Goal: Communication & Community: Participate in discussion

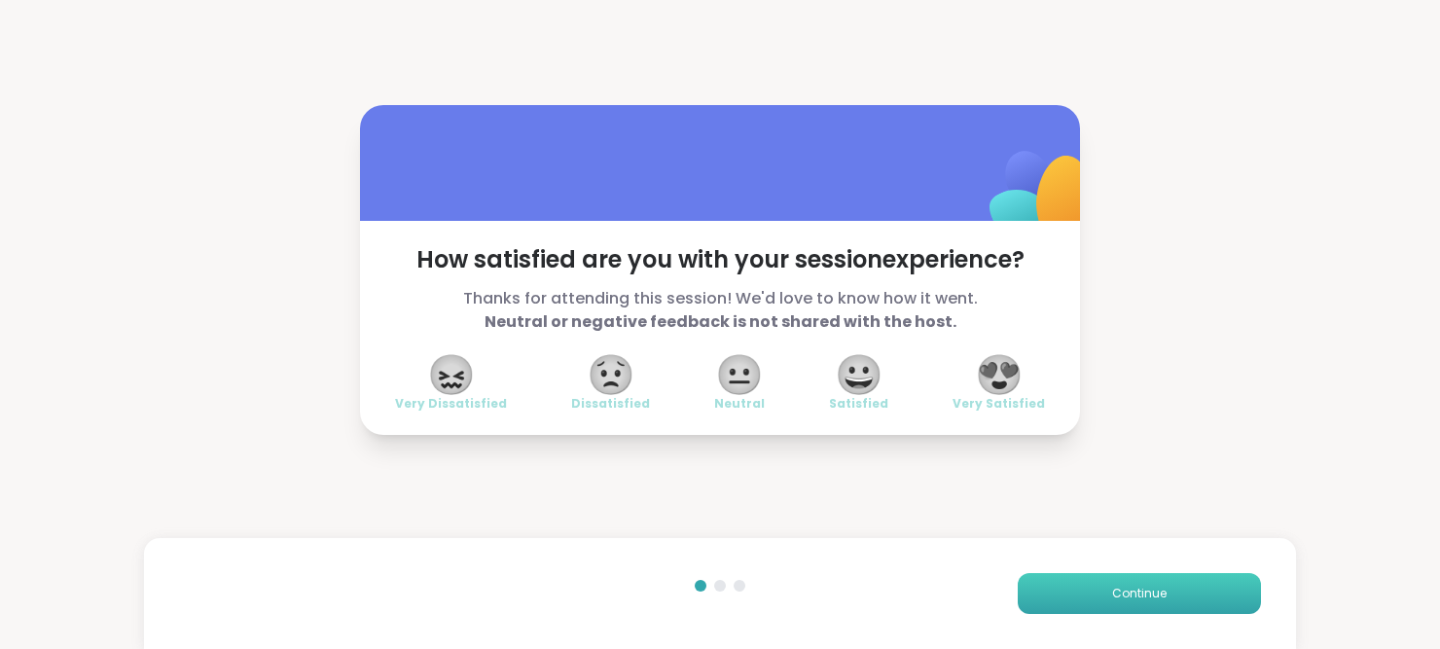
click at [1173, 605] on button "Continue" at bounding box center [1139, 593] width 243 height 41
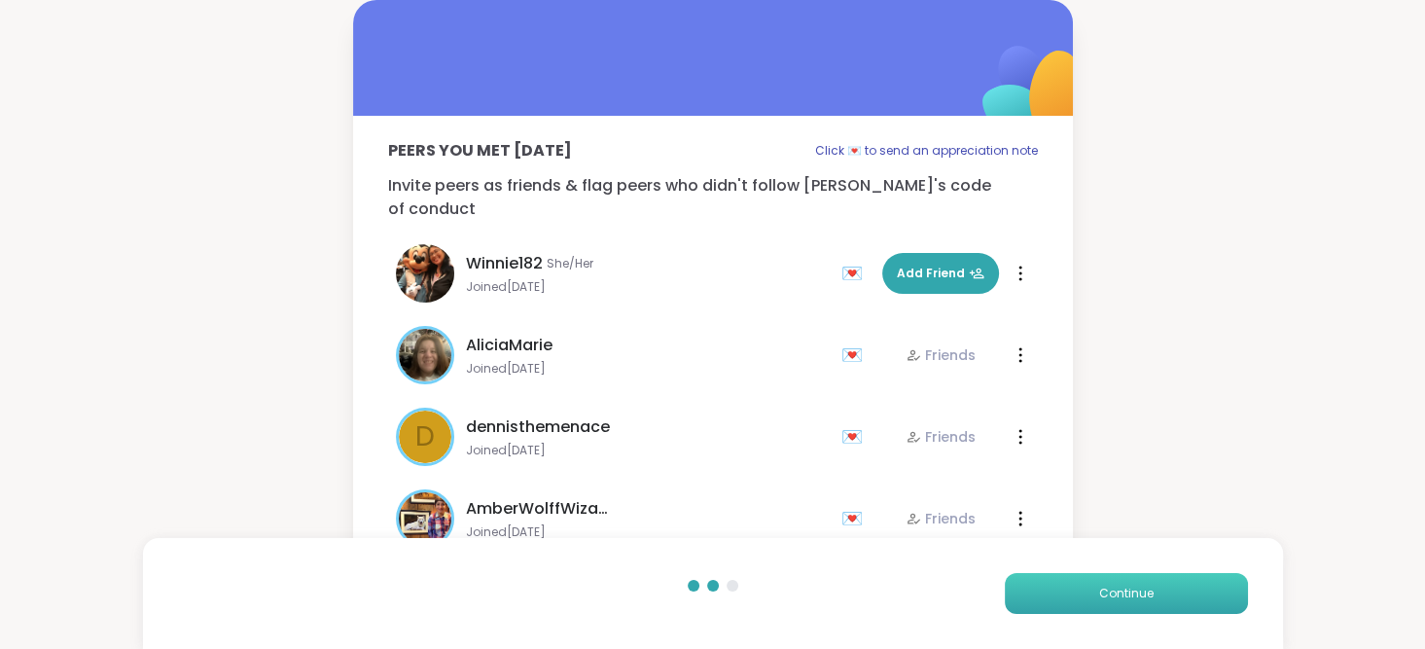
click at [1173, 605] on button "Continue" at bounding box center [1126, 593] width 243 height 41
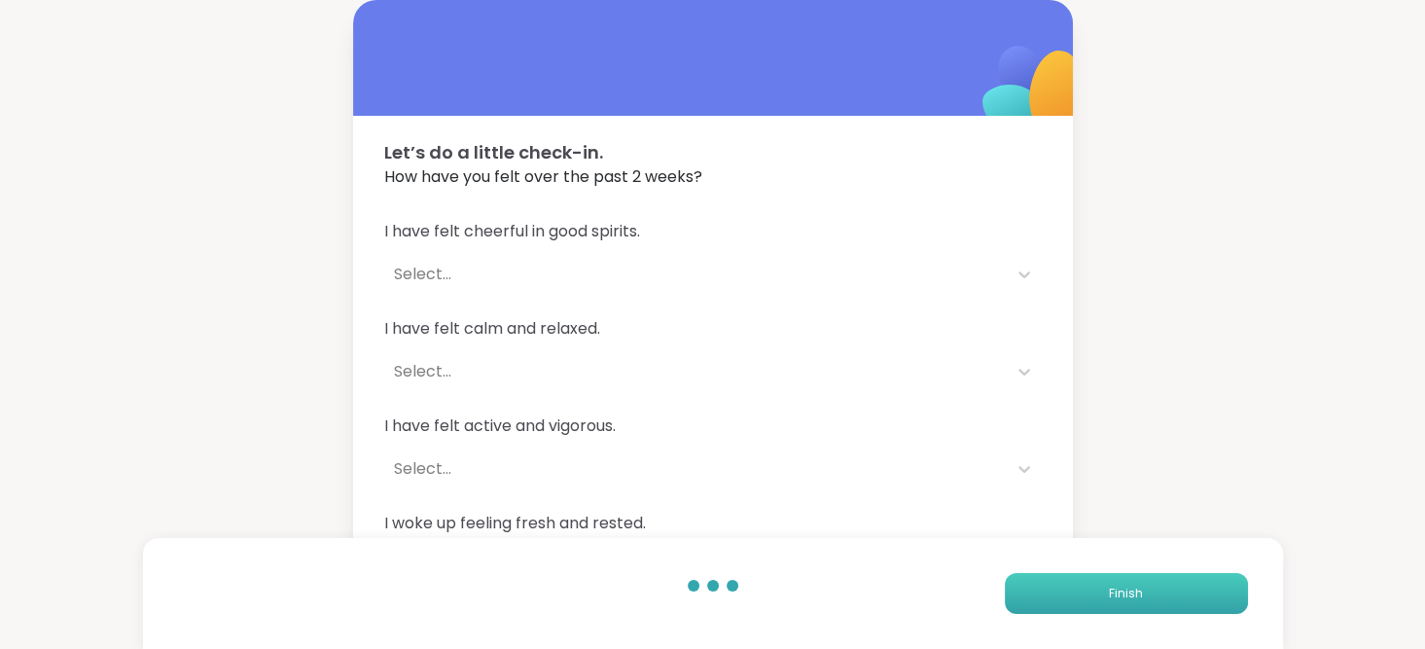
click at [1173, 605] on button "Finish" at bounding box center [1126, 593] width 243 height 41
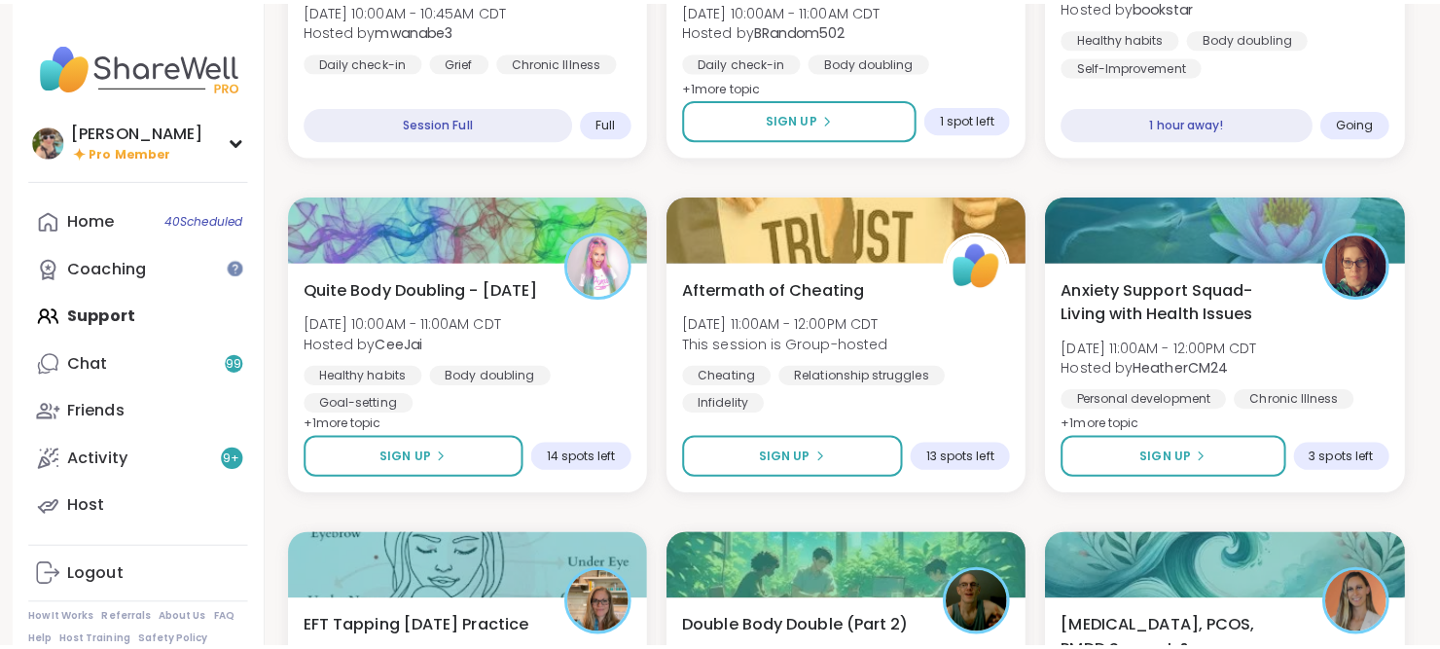
scroll to position [1117, 0]
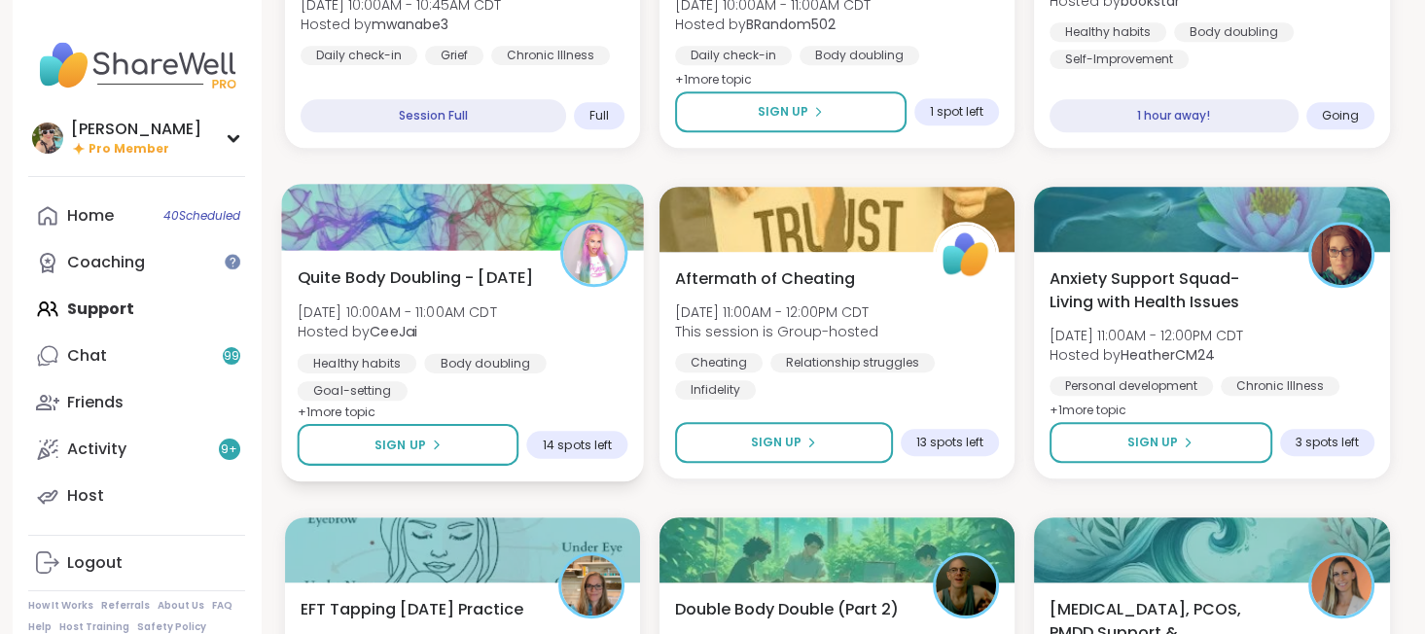
click at [425, 342] on span "Hosted by CeeJai" at bounding box center [396, 331] width 199 height 19
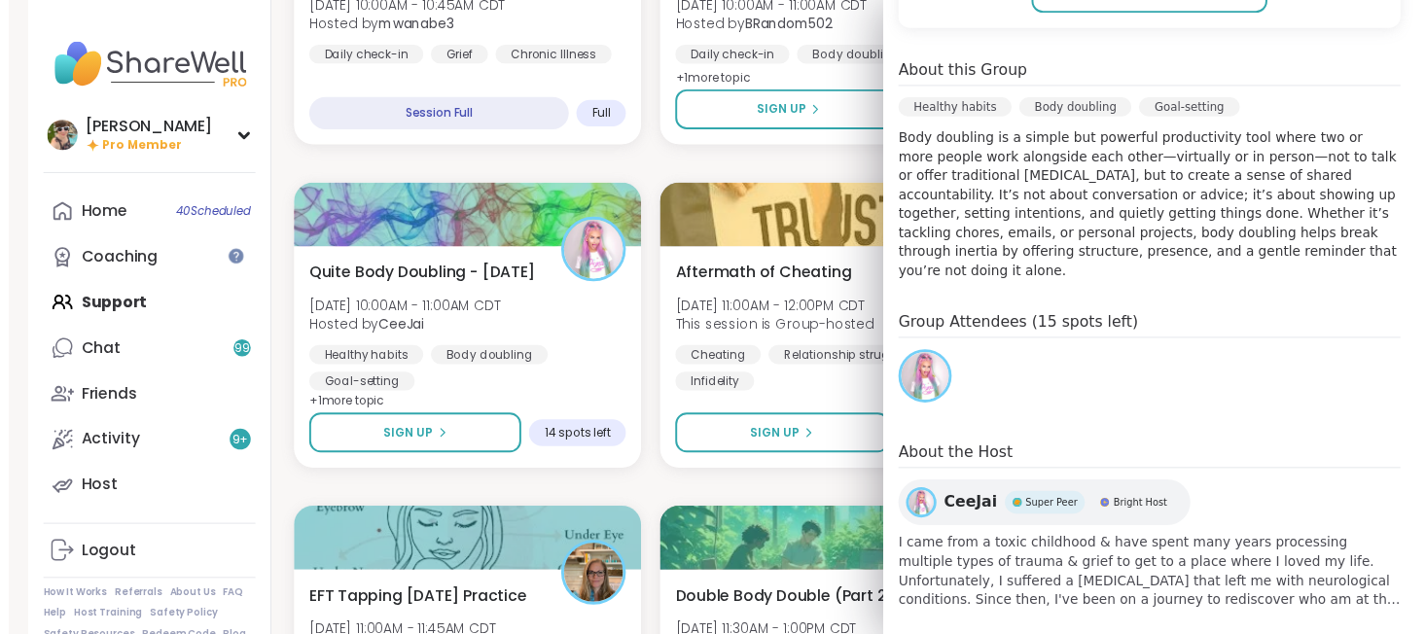
scroll to position [0, 0]
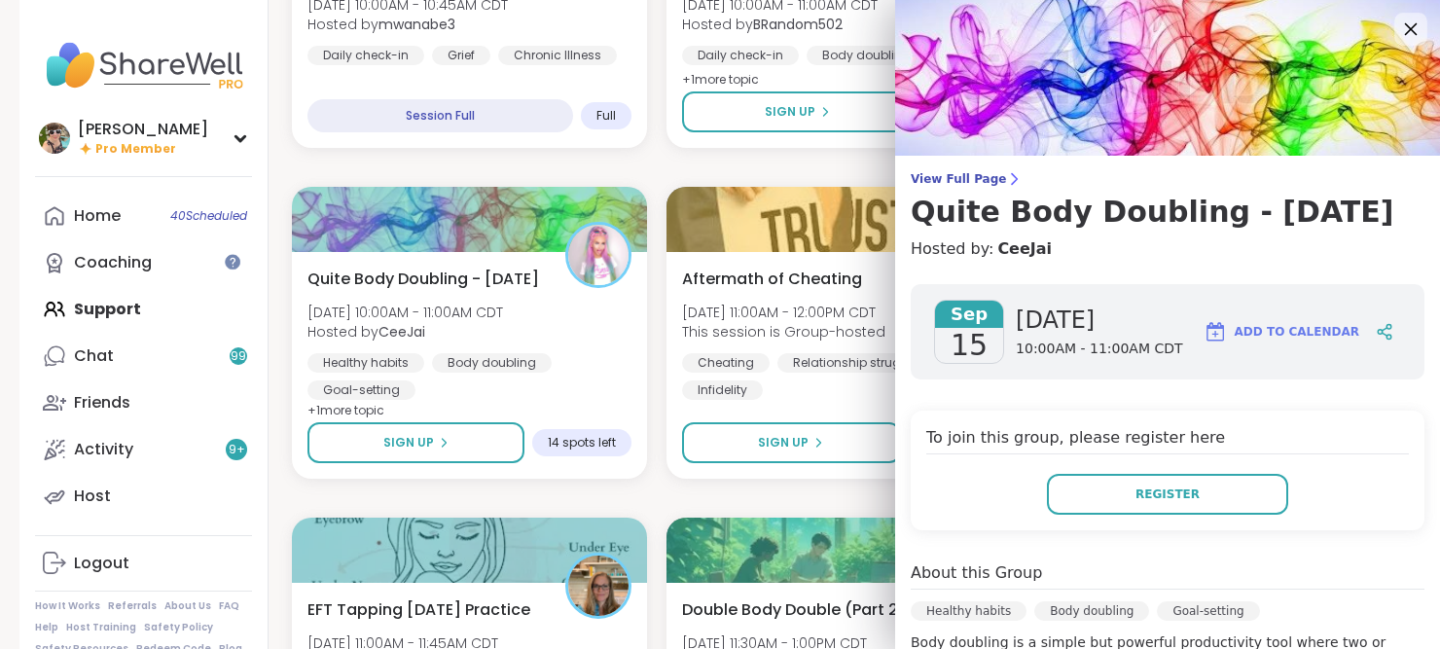
click at [1398, 23] on icon at bounding box center [1410, 29] width 24 height 24
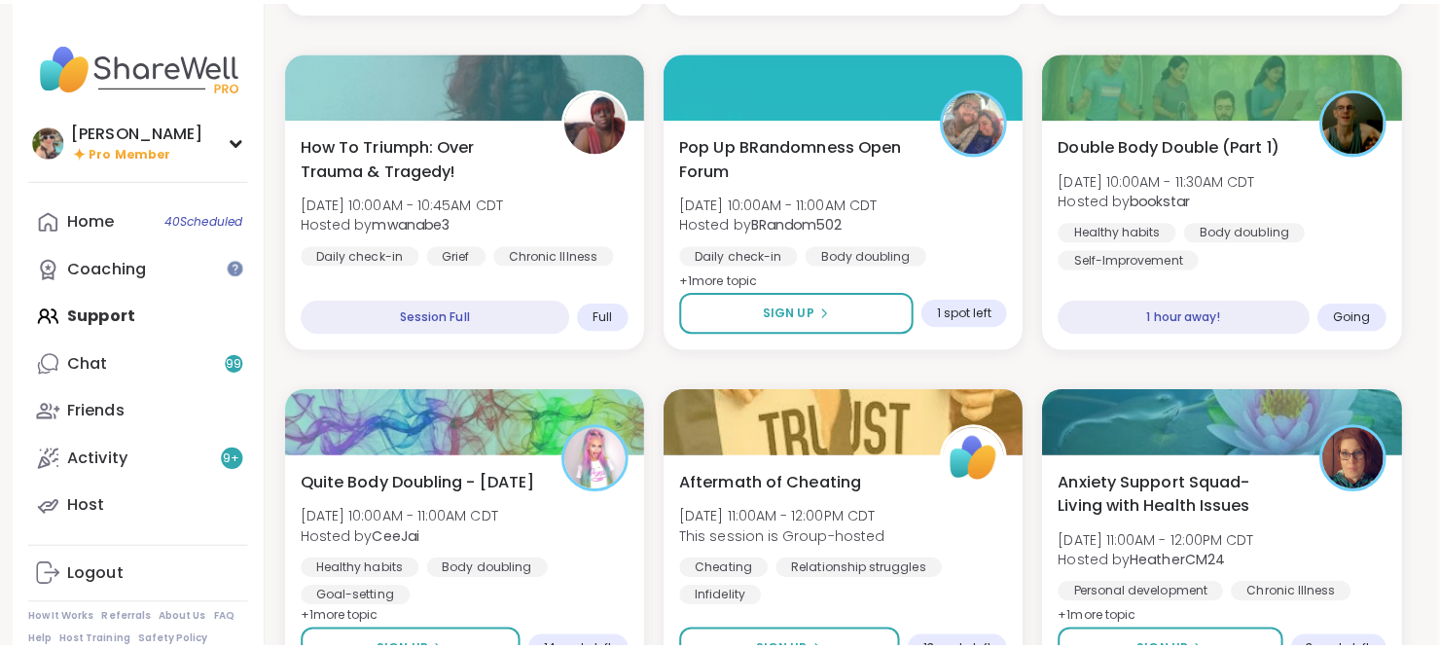
scroll to position [922, 3]
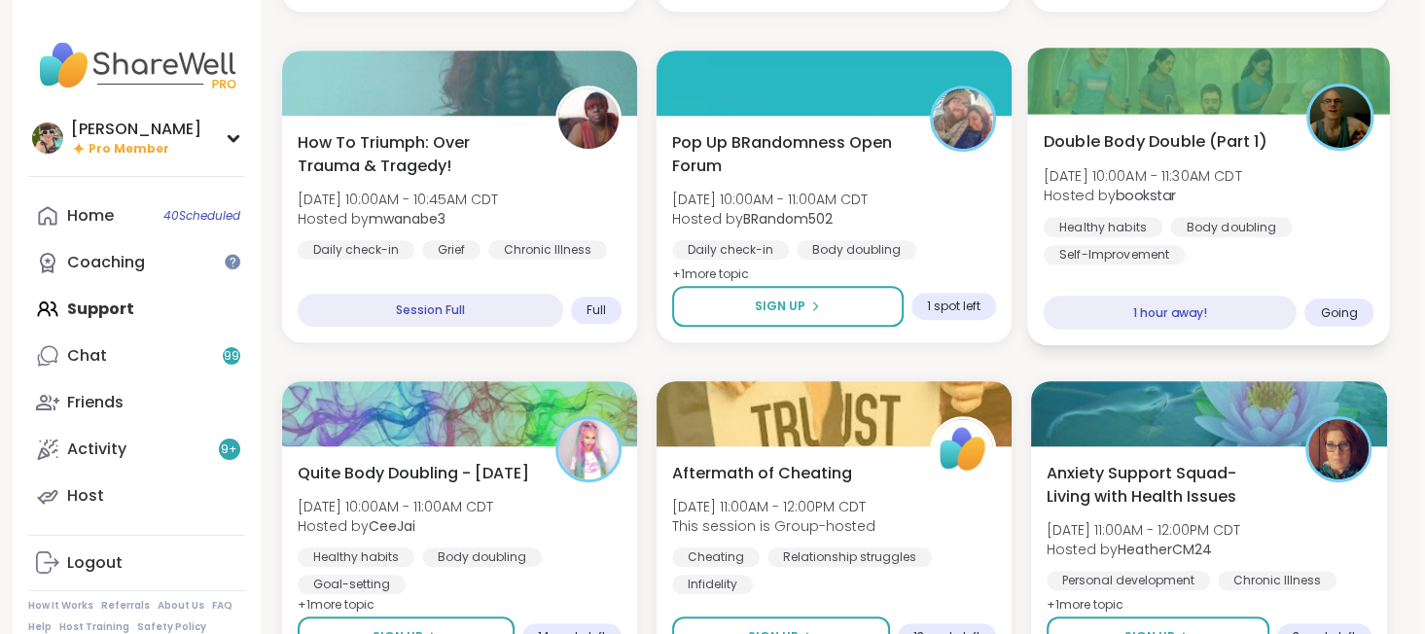
click at [1258, 153] on div "Double Body Double (Part 1) Mon, Sep 15 | 10:00AM - 11:30AM CDT Hosted by books…" at bounding box center [1209, 196] width 331 height 135
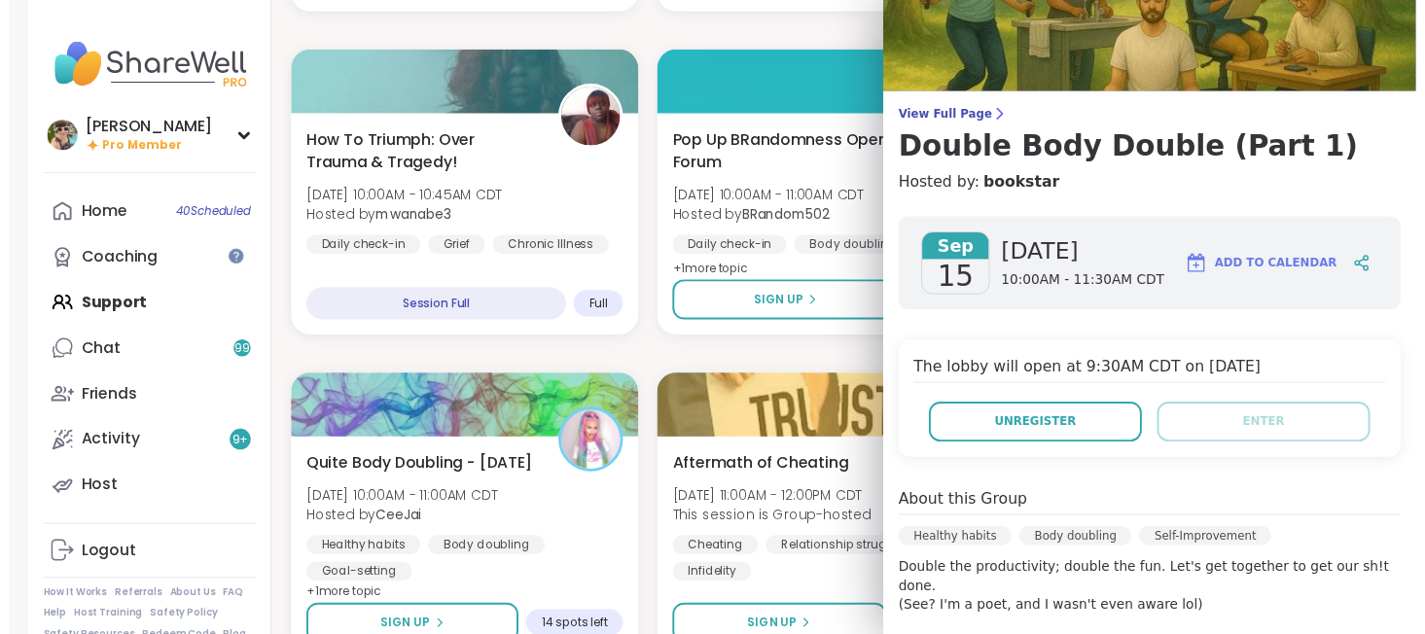
scroll to position [0, 0]
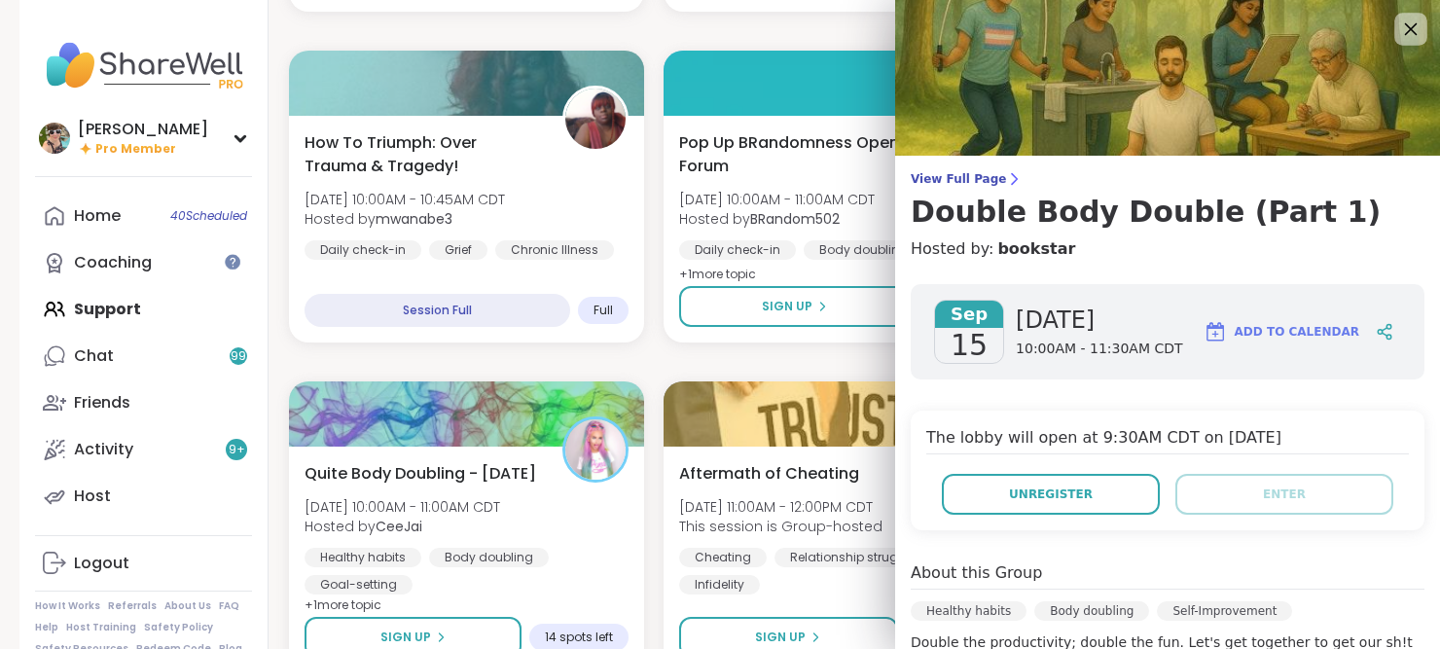
click at [1394, 16] on div at bounding box center [1410, 29] width 33 height 33
click at [1398, 26] on icon at bounding box center [1410, 29] width 24 height 24
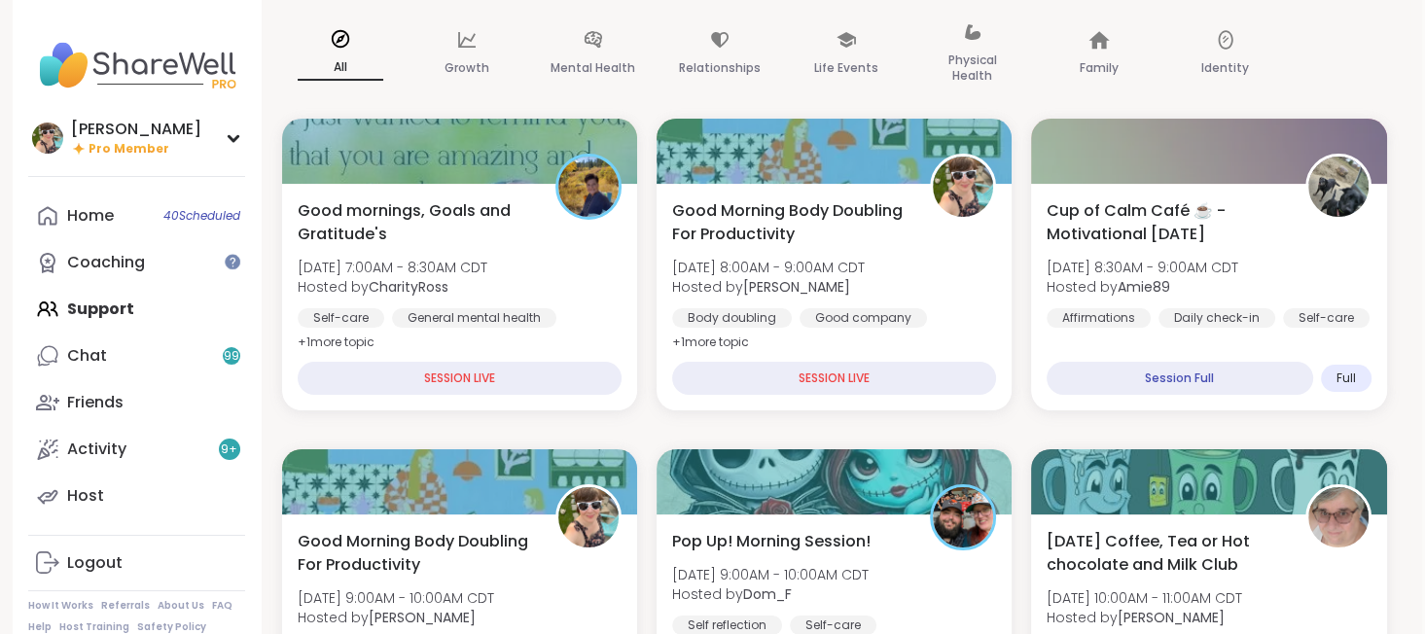
scroll to position [191, 3]
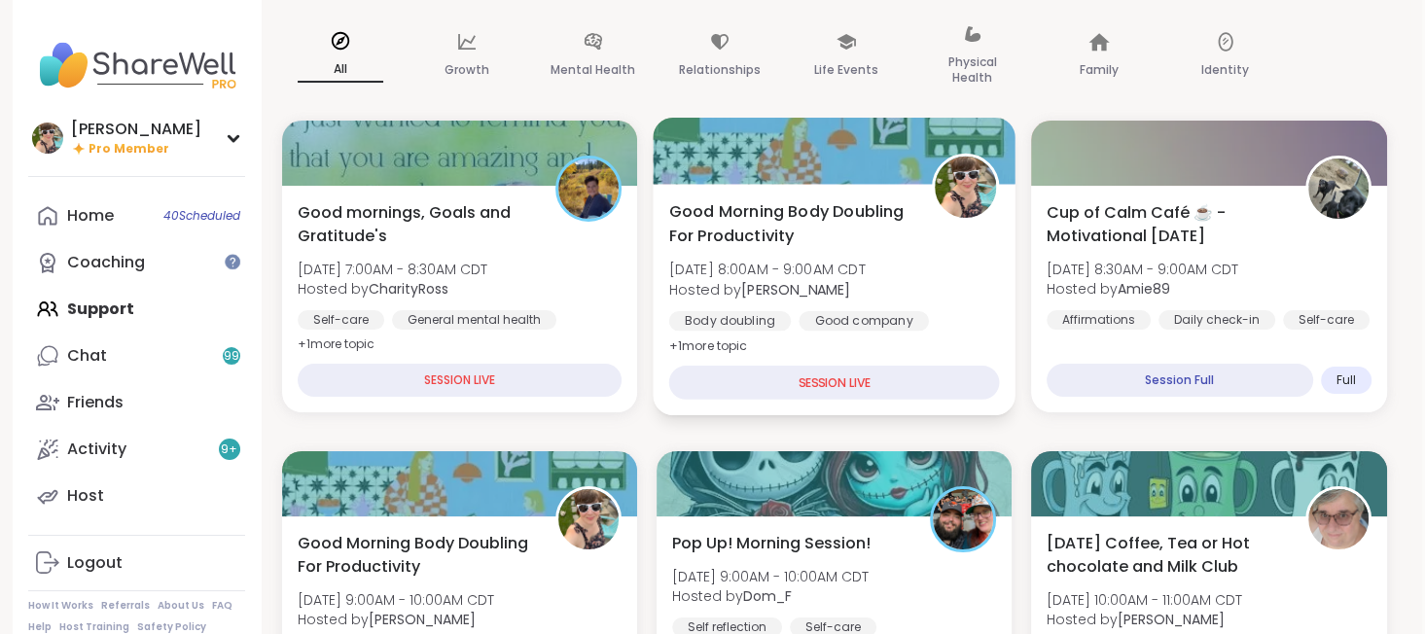
click at [872, 221] on span "Good Morning Body Doubling For Productivity" at bounding box center [788, 223] width 241 height 48
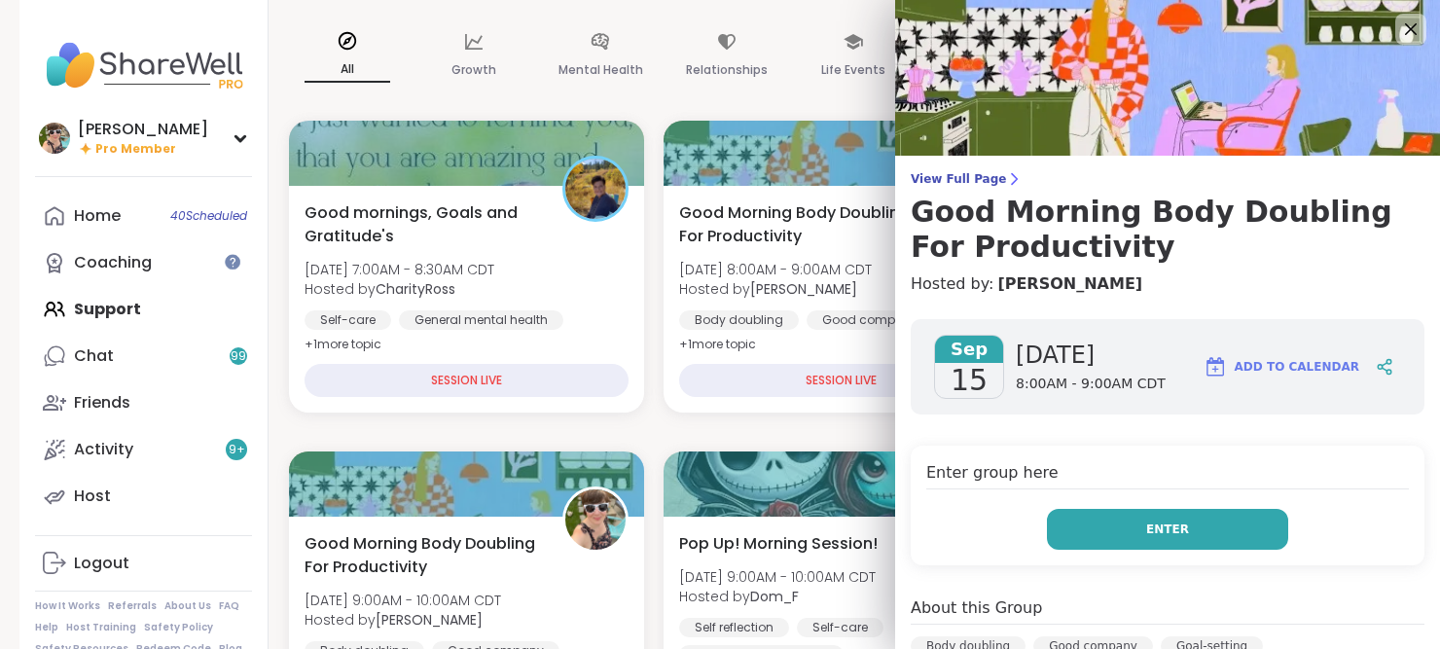
click at [1124, 541] on button "Enter" at bounding box center [1167, 529] width 241 height 41
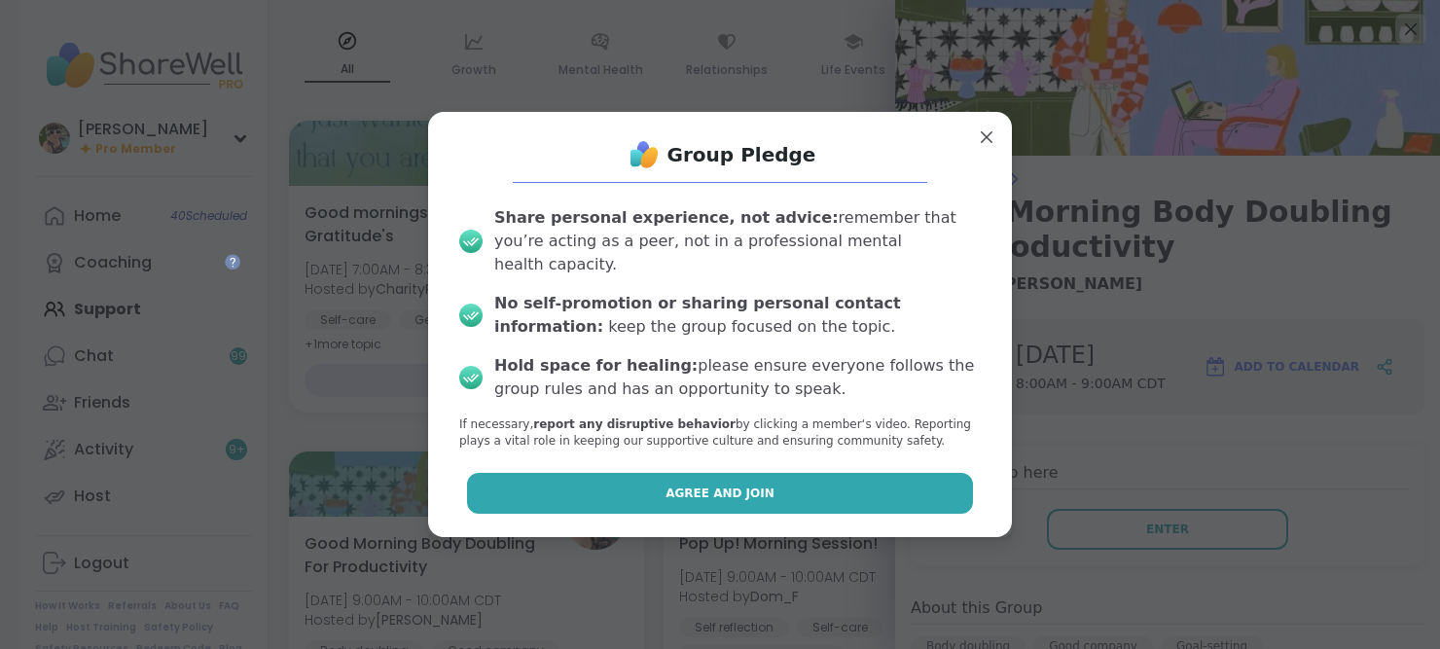
click at [677, 487] on span "Agree and Join" at bounding box center [720, 494] width 109 height 18
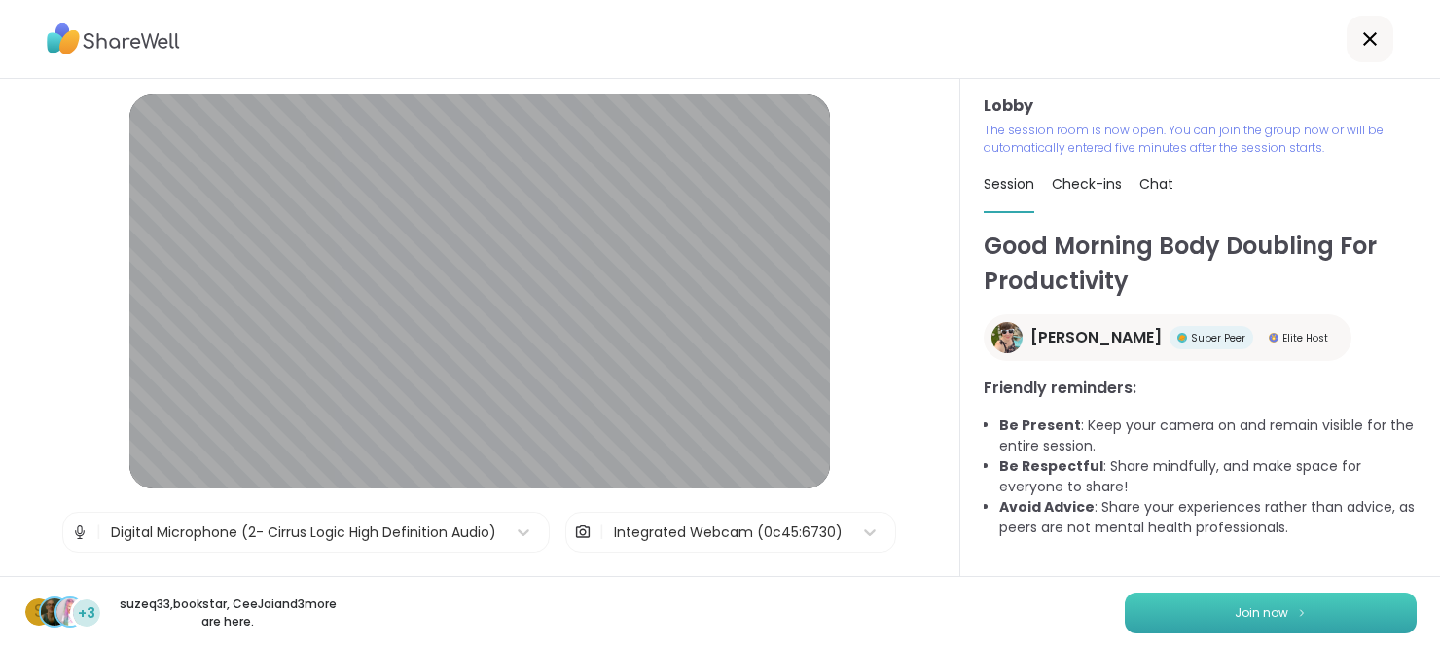
click at [1235, 612] on span "Join now" at bounding box center [1262, 613] width 54 height 18
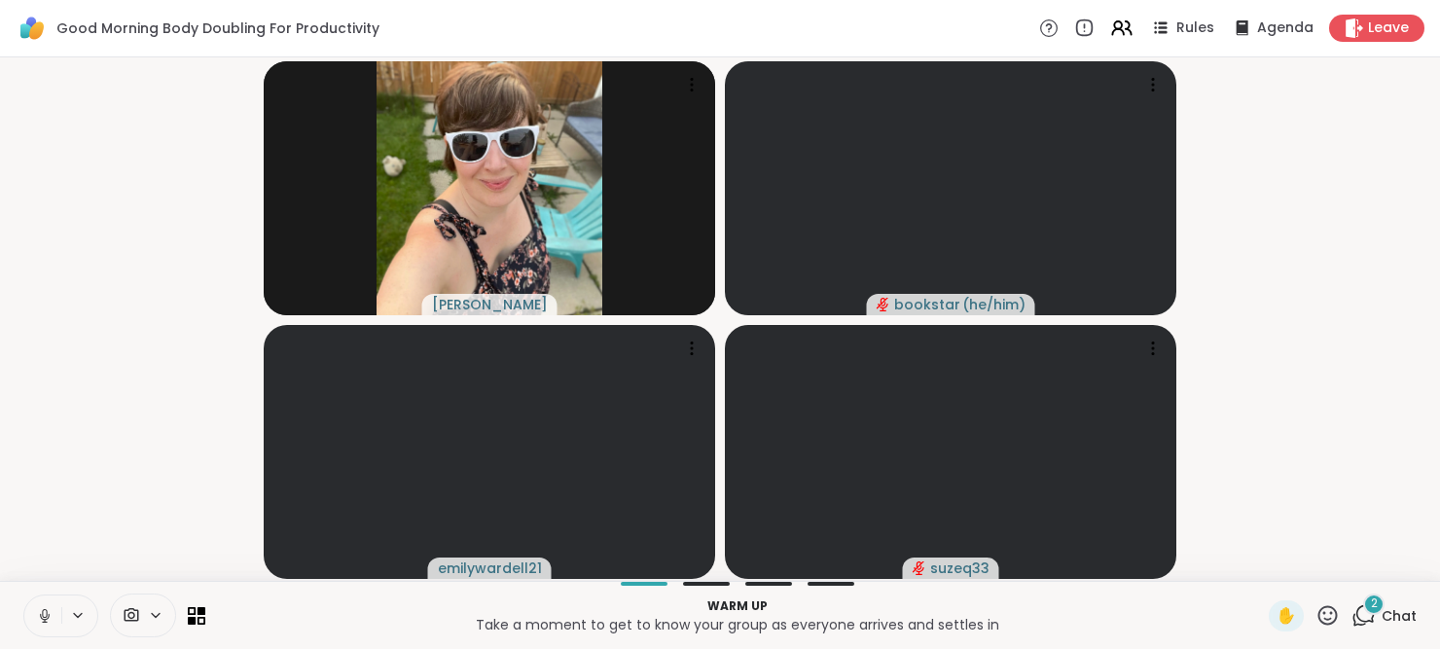
click at [1362, 619] on icon at bounding box center [1363, 615] width 24 height 24
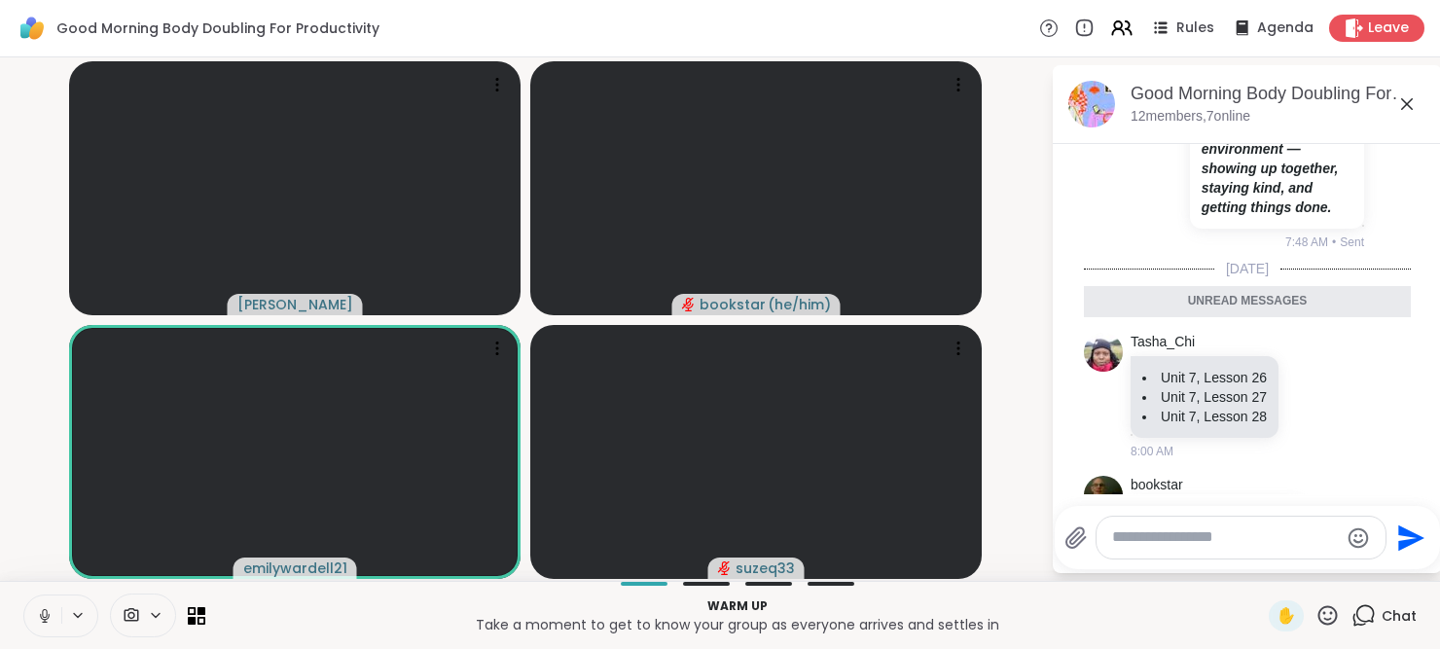
scroll to position [1113, 0]
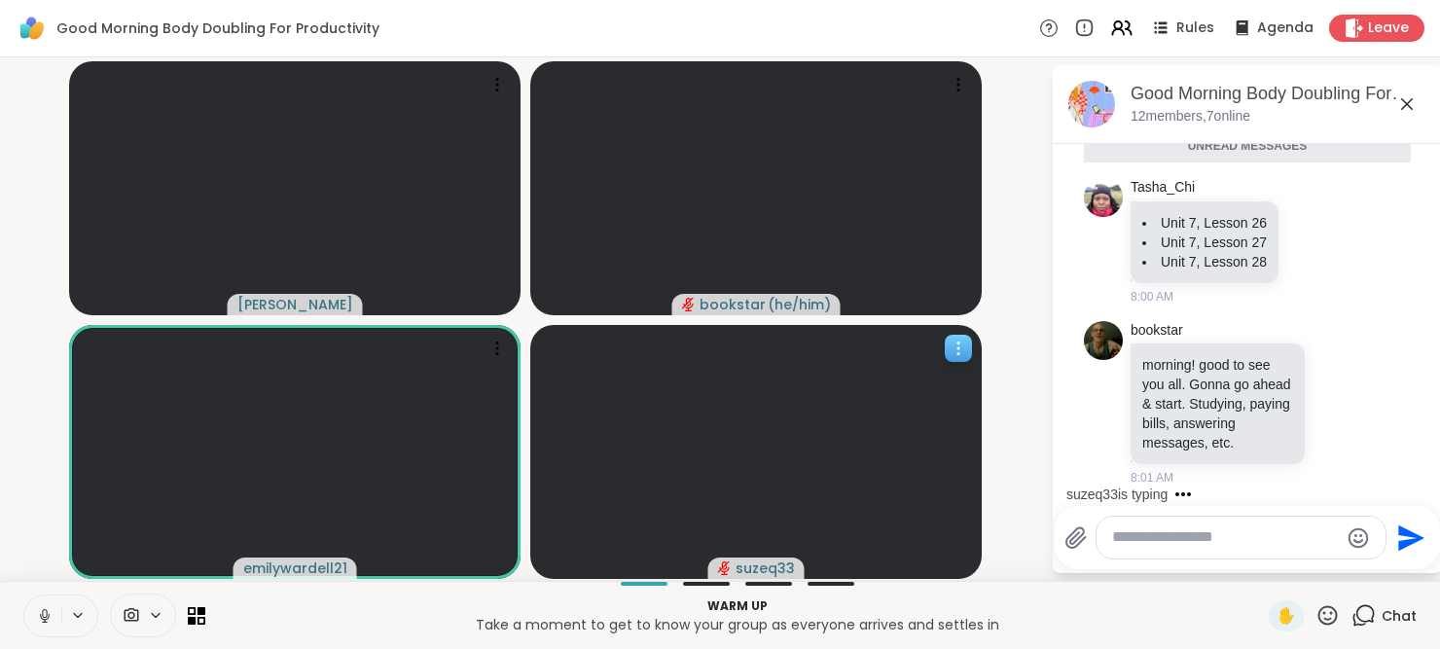
click at [760, 560] on span "suzeq33" at bounding box center [765, 567] width 59 height 19
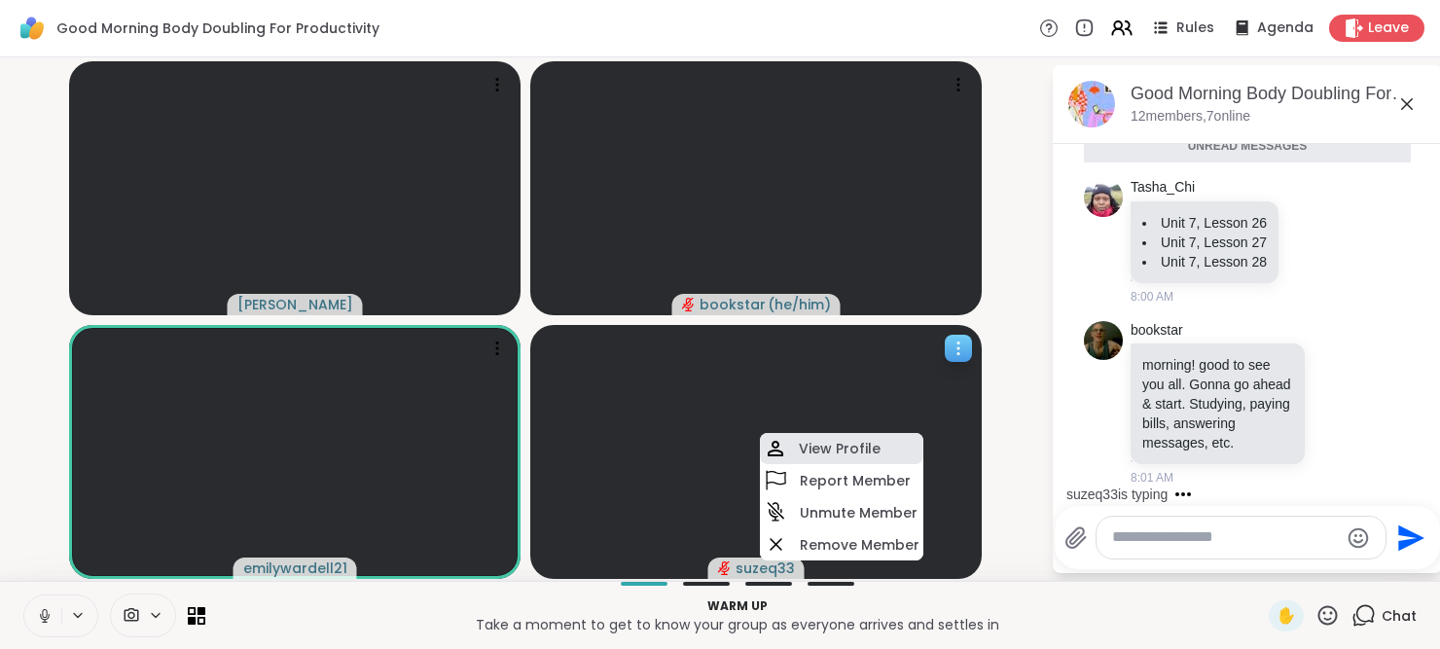
click at [847, 461] on div "View Profile" at bounding box center [841, 448] width 163 height 31
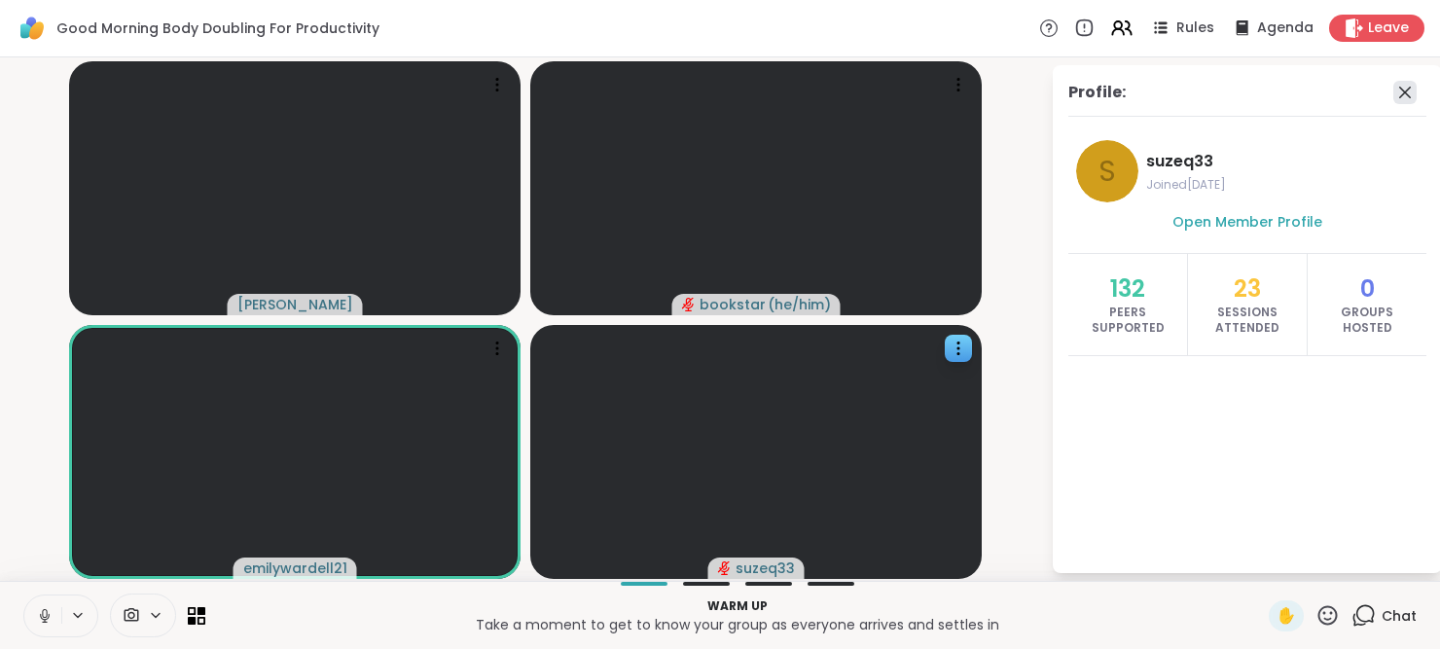
click at [1401, 100] on icon at bounding box center [1404, 92] width 23 height 23
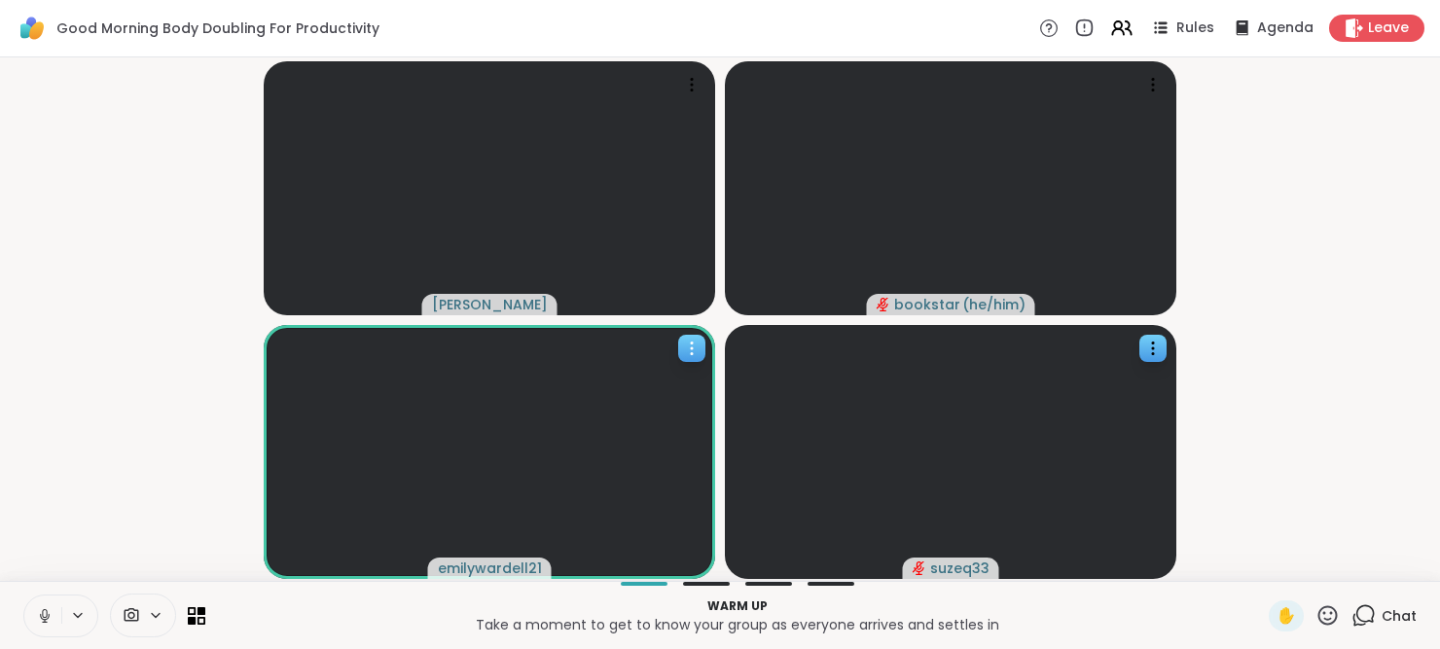
click at [494, 565] on span "emilywardell21" at bounding box center [490, 567] width 104 height 19
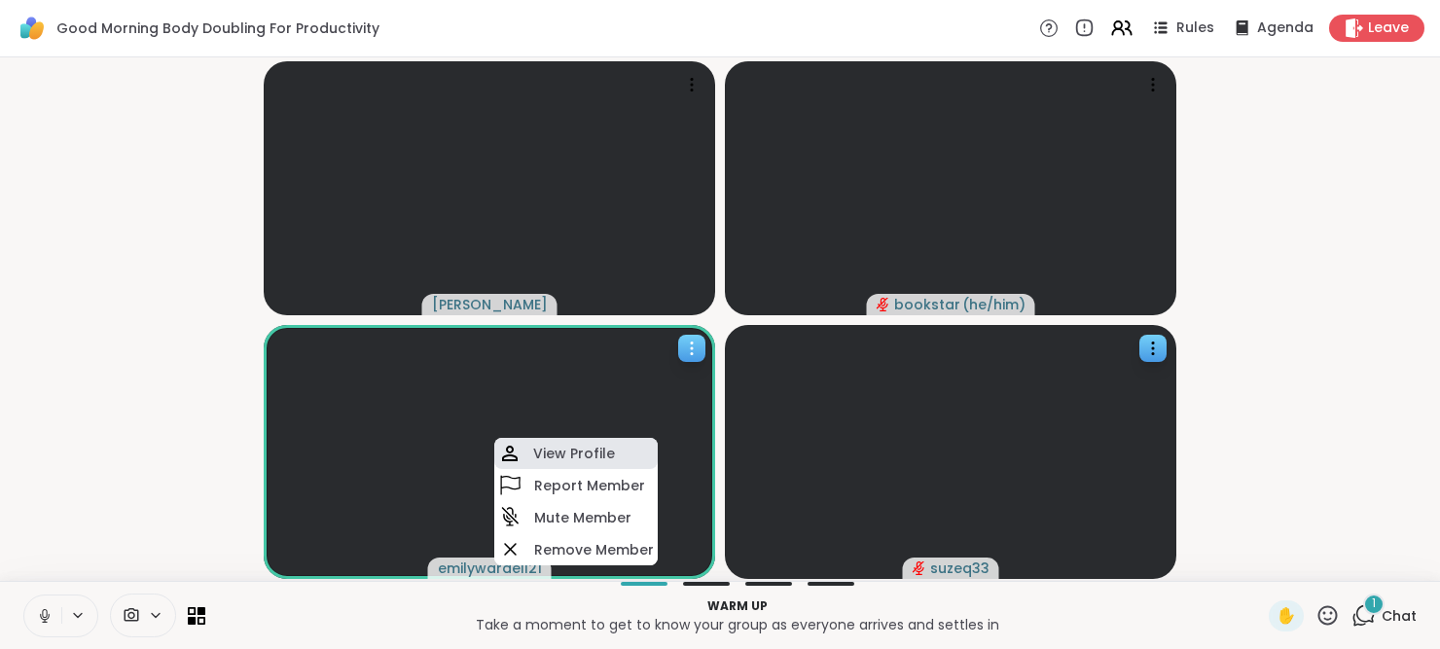
click at [571, 467] on div "View Profile" at bounding box center [575, 453] width 163 height 31
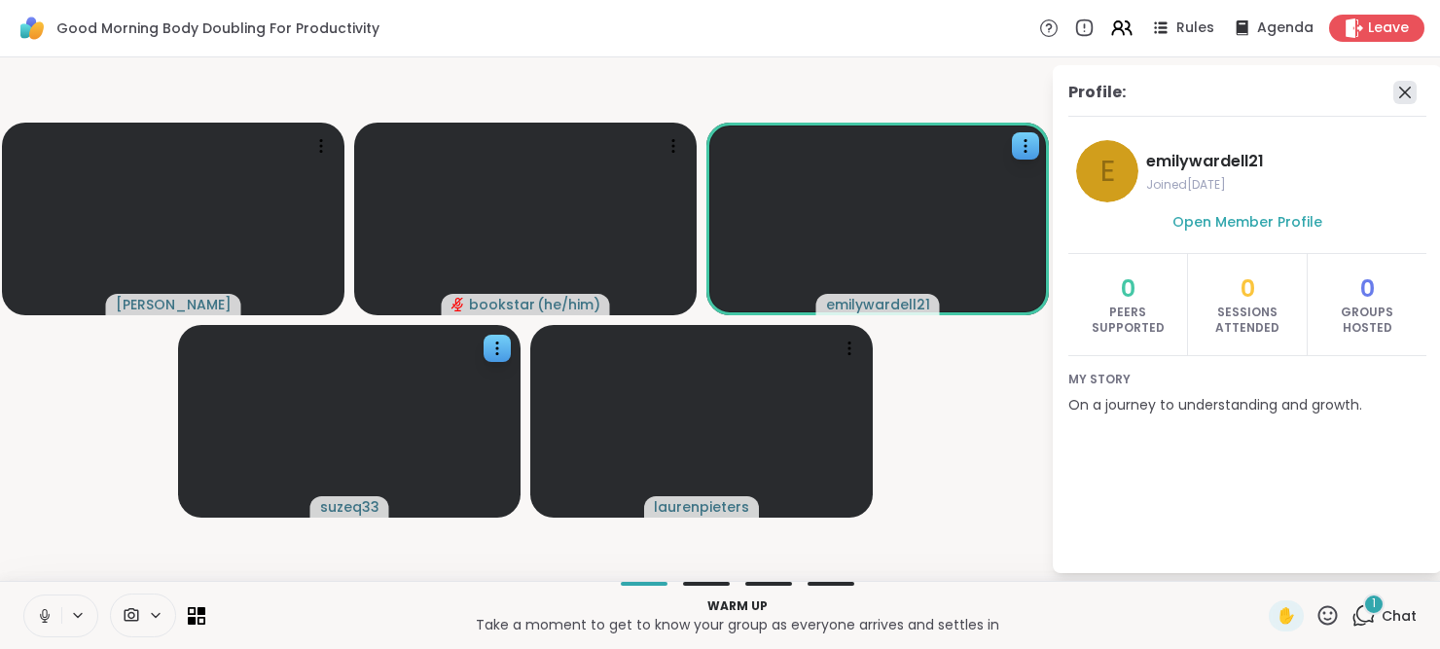
click at [1408, 85] on icon at bounding box center [1404, 92] width 23 height 23
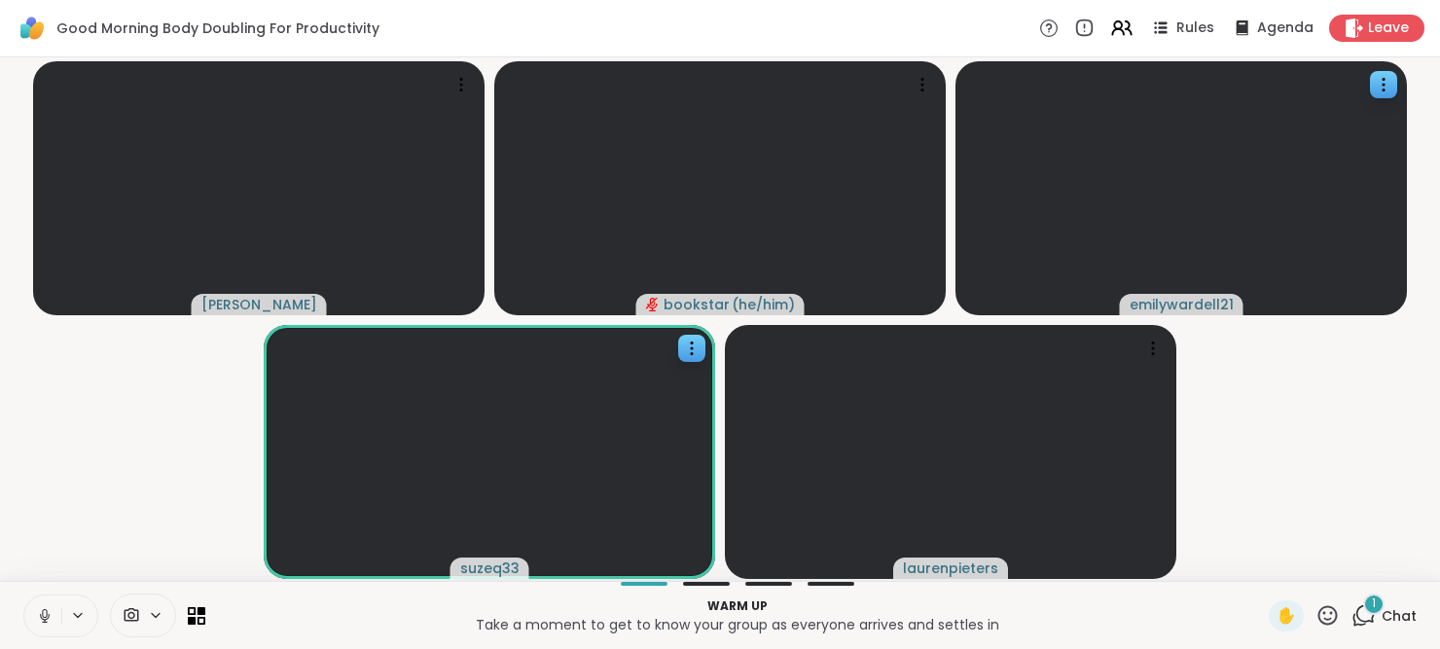
click at [1382, 612] on span "Chat" at bounding box center [1399, 615] width 35 height 19
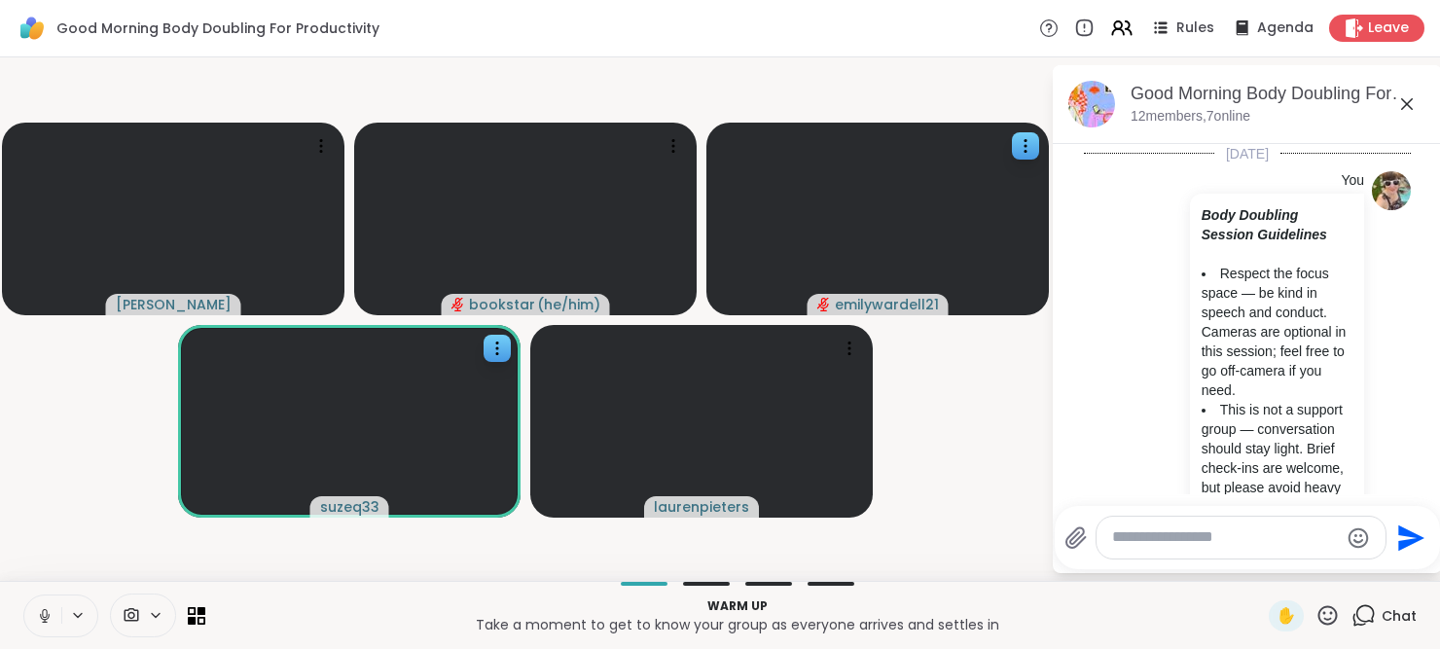
scroll to position [1256, 0]
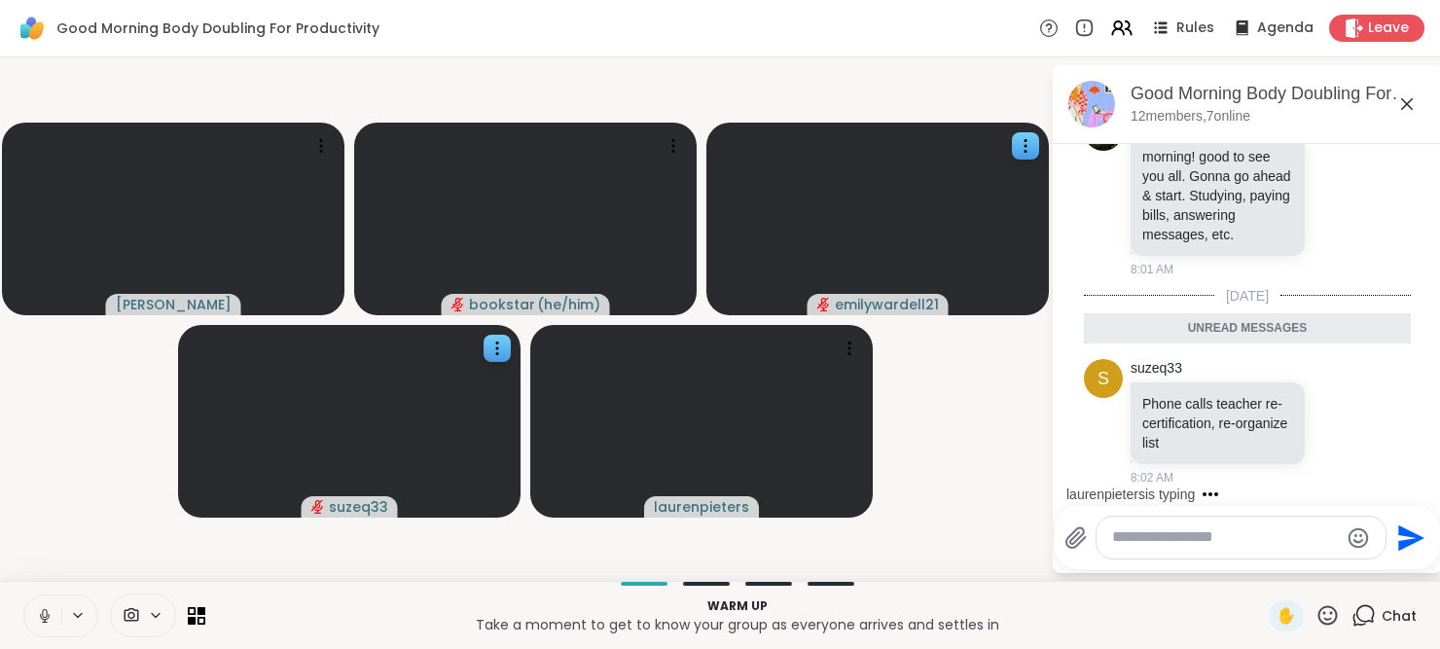
click at [1245, 536] on textarea "Type your message" at bounding box center [1225, 537] width 227 height 20
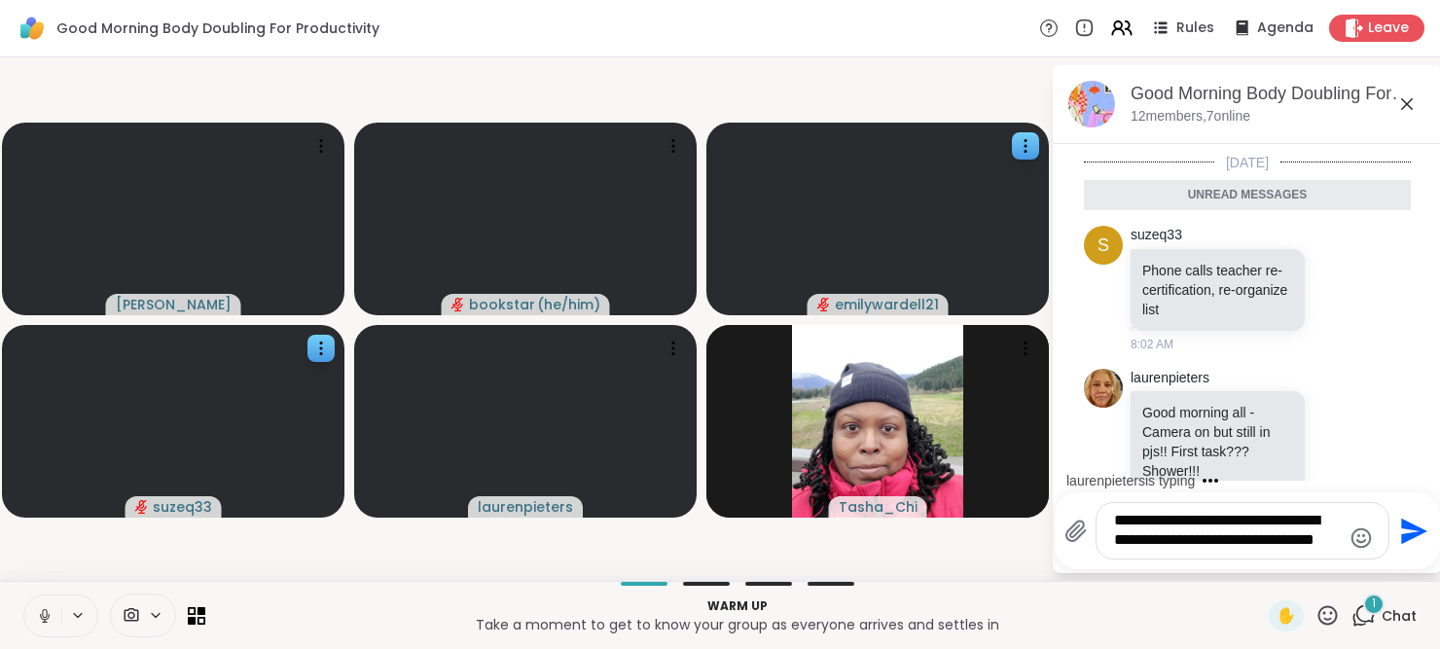
scroll to position [1384, 0]
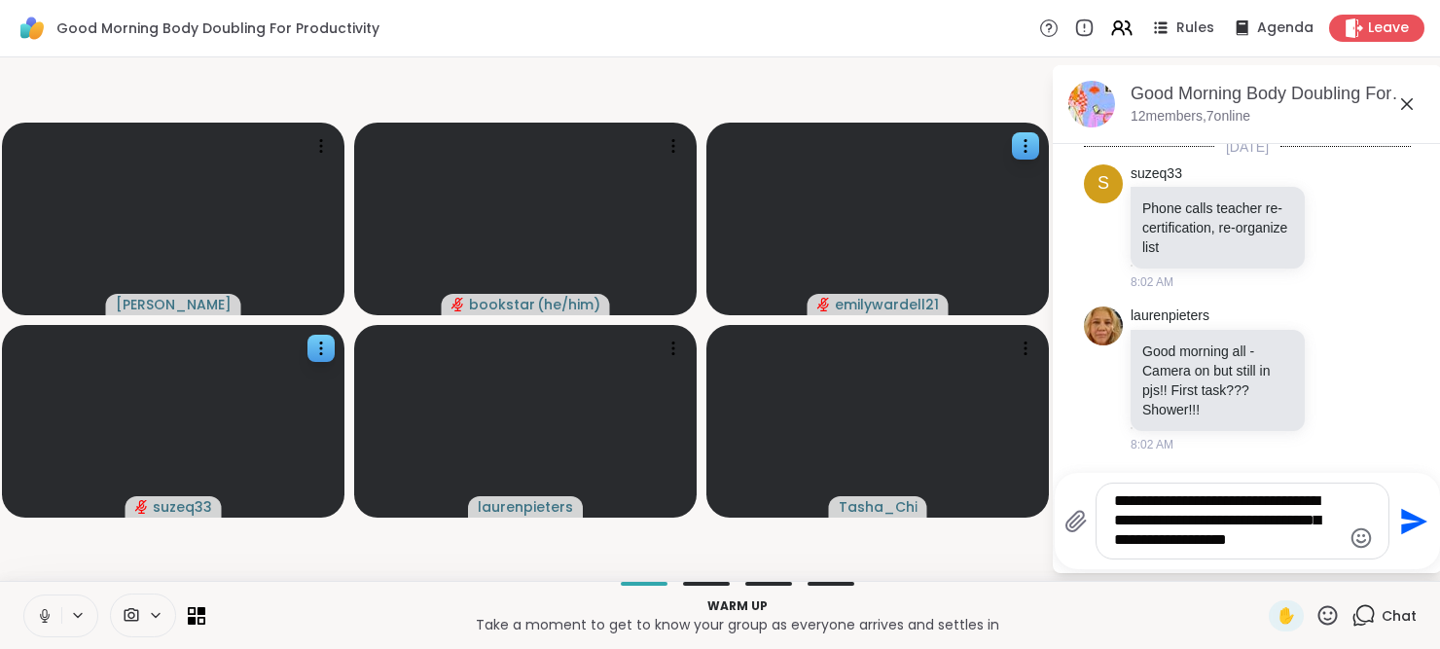
type textarea "**********"
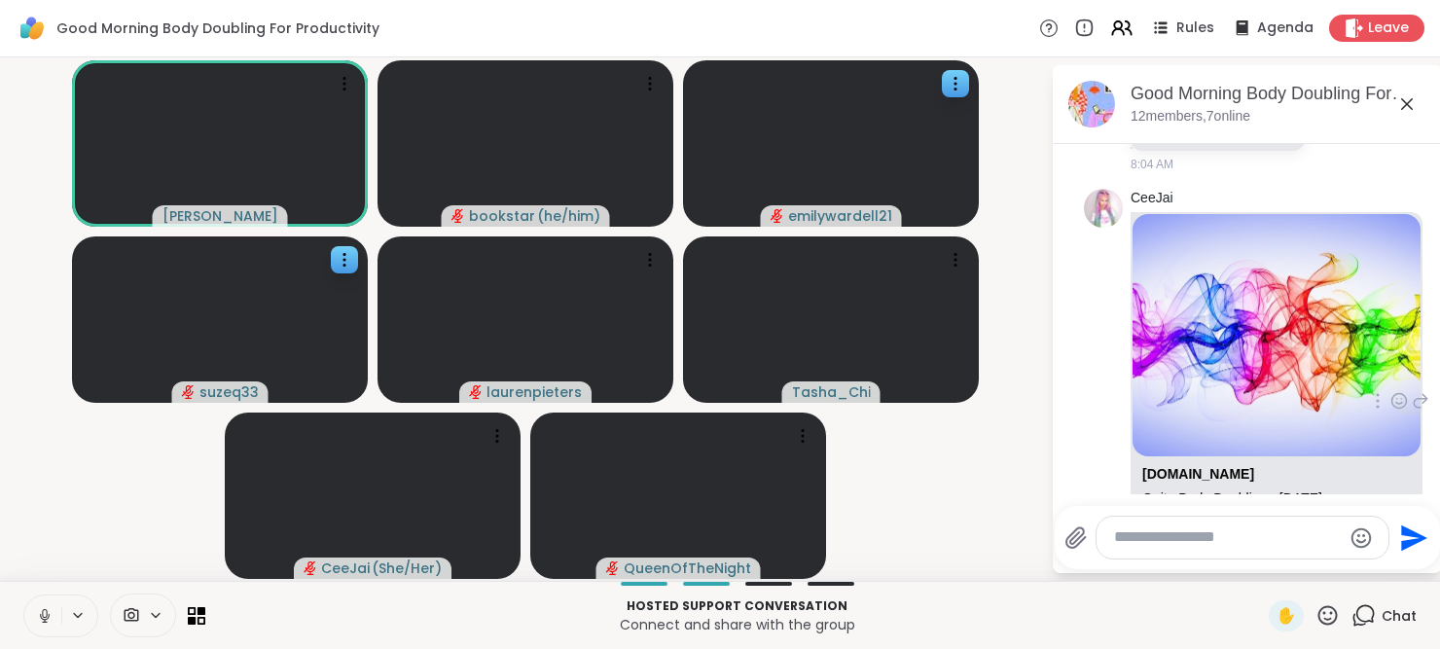
scroll to position [2154, 0]
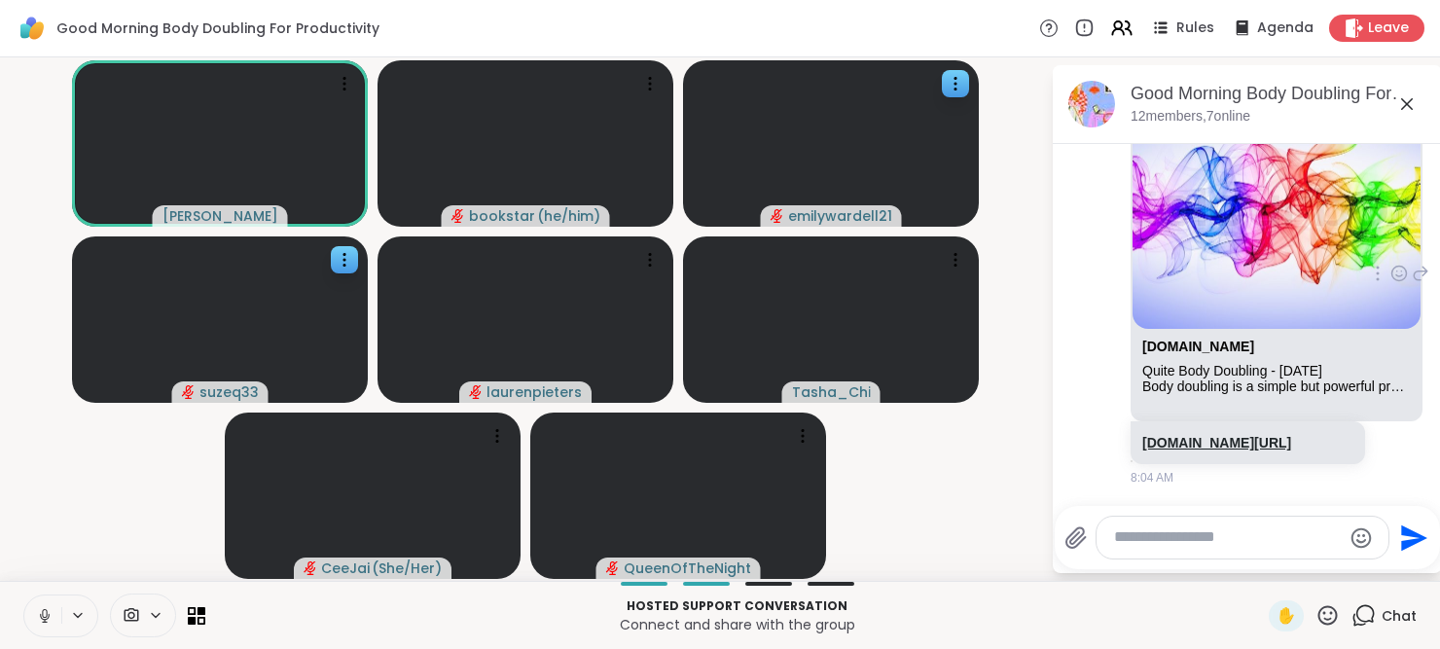
click at [1199, 435] on link "sharewellnow.com/session/31addd69-9cb5-4413-8d37-a50837400f0b" at bounding box center [1216, 443] width 149 height 16
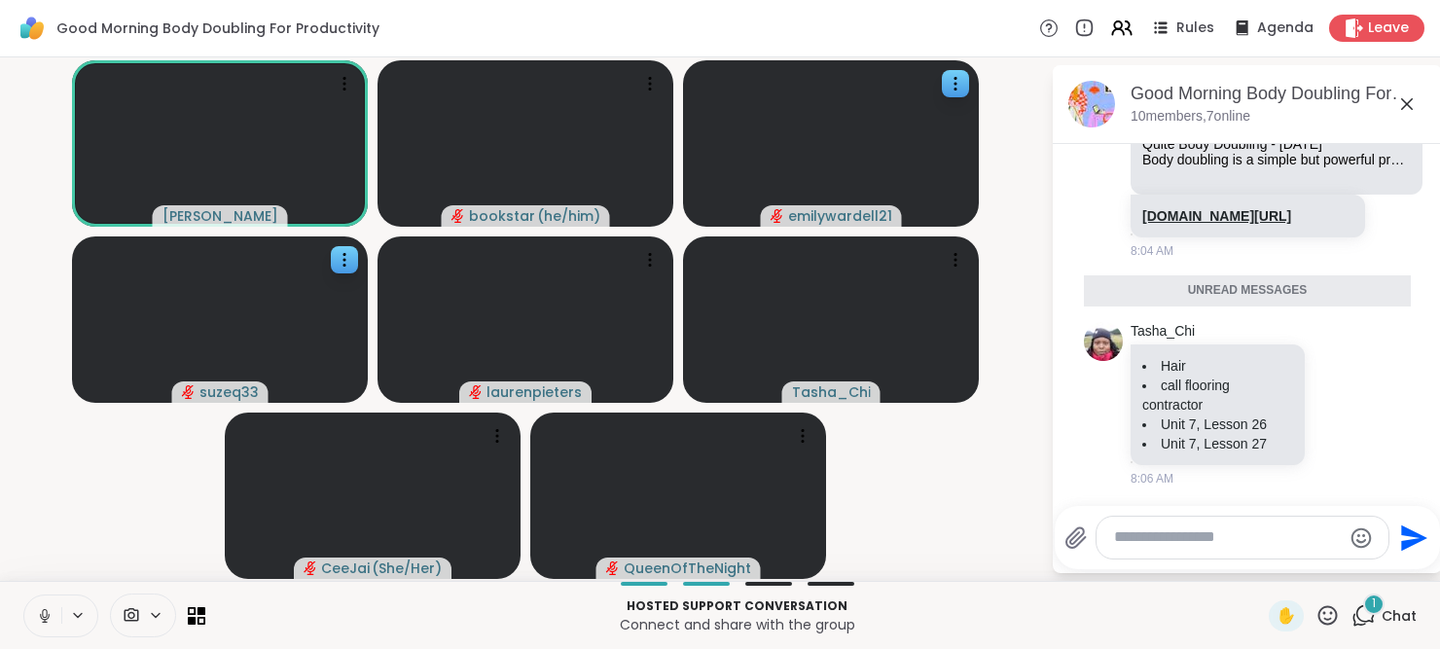
scroll to position [2299, 0]
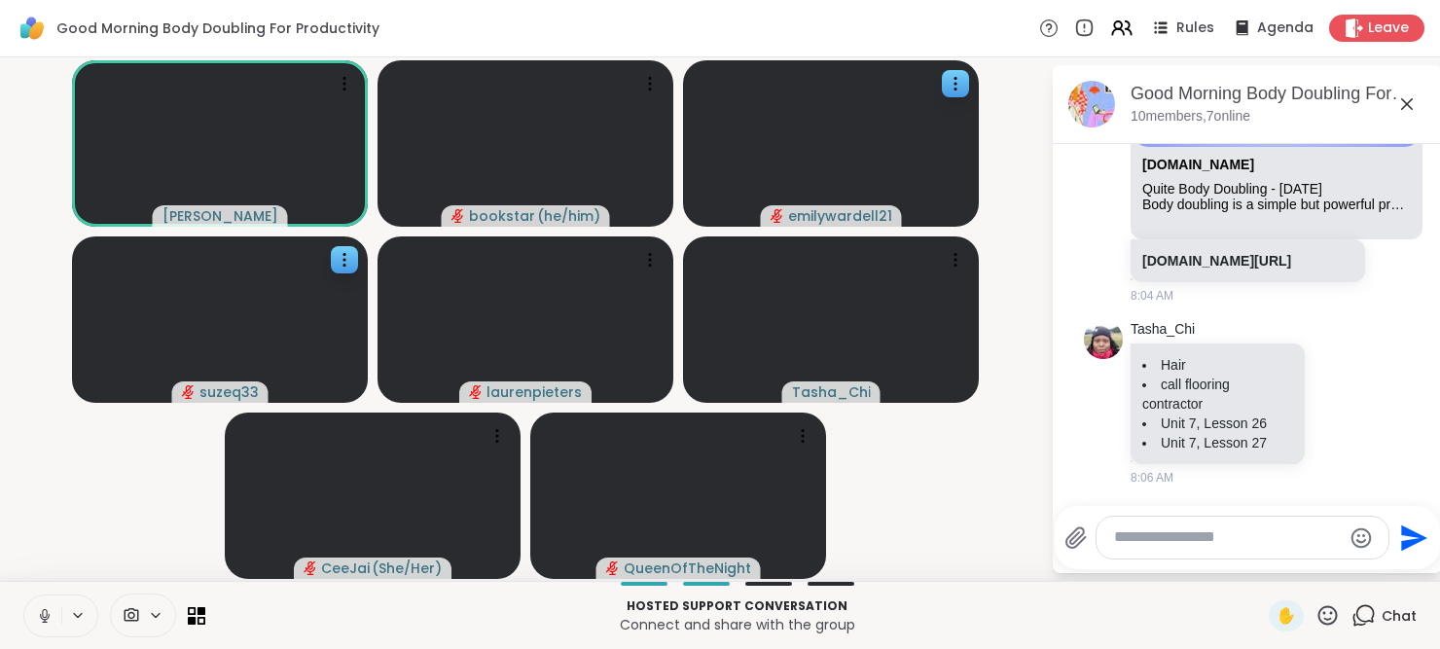
click at [1175, 540] on textarea "Type your message" at bounding box center [1227, 537] width 227 height 20
paste textarea "**********"
type textarea "**********"
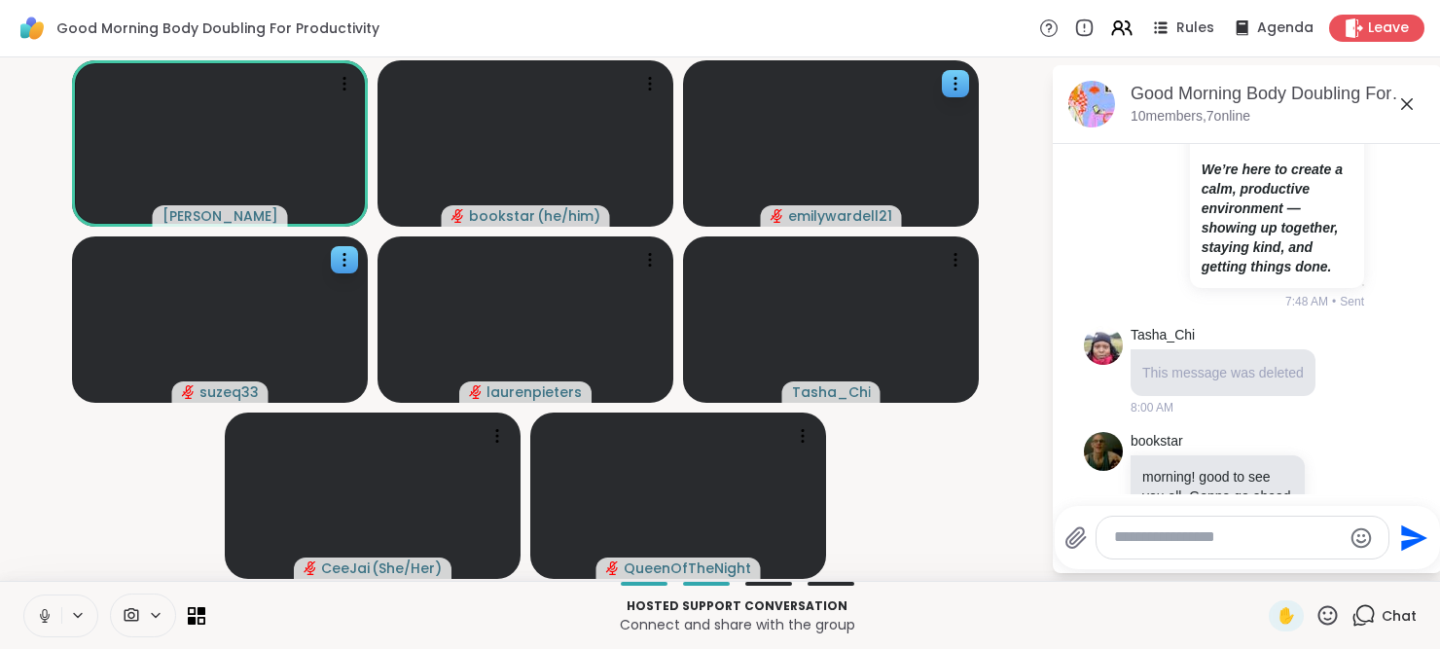
scroll to position [764, 0]
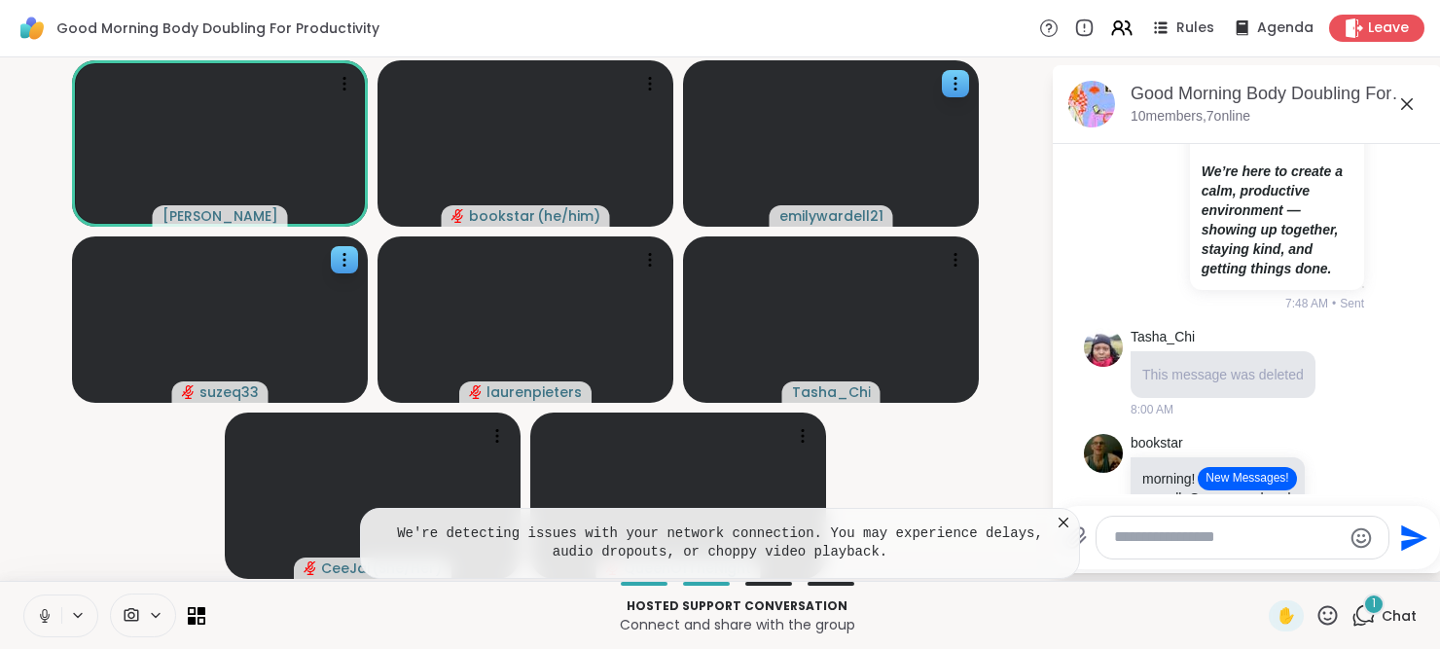
click at [1059, 525] on icon at bounding box center [1063, 522] width 19 height 19
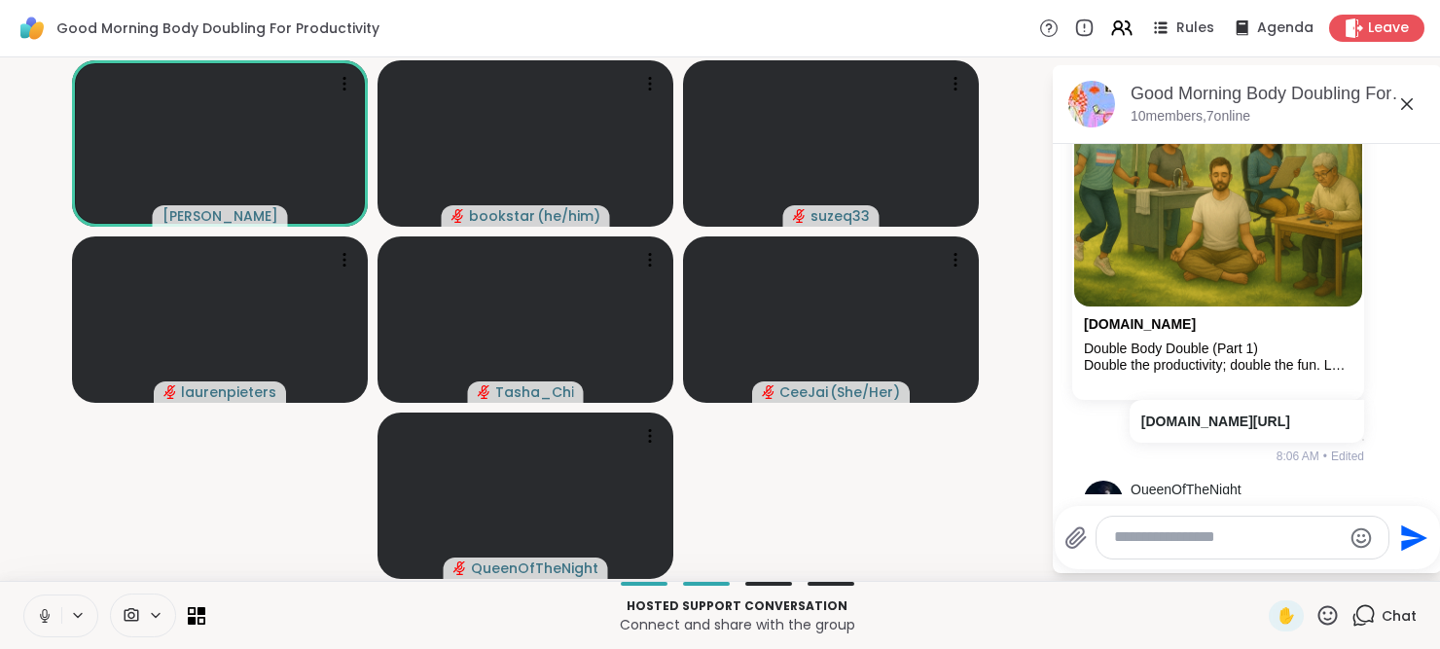
scroll to position [2603, 0]
click at [1164, 540] on textarea "Type your message" at bounding box center [1227, 537] width 227 height 20
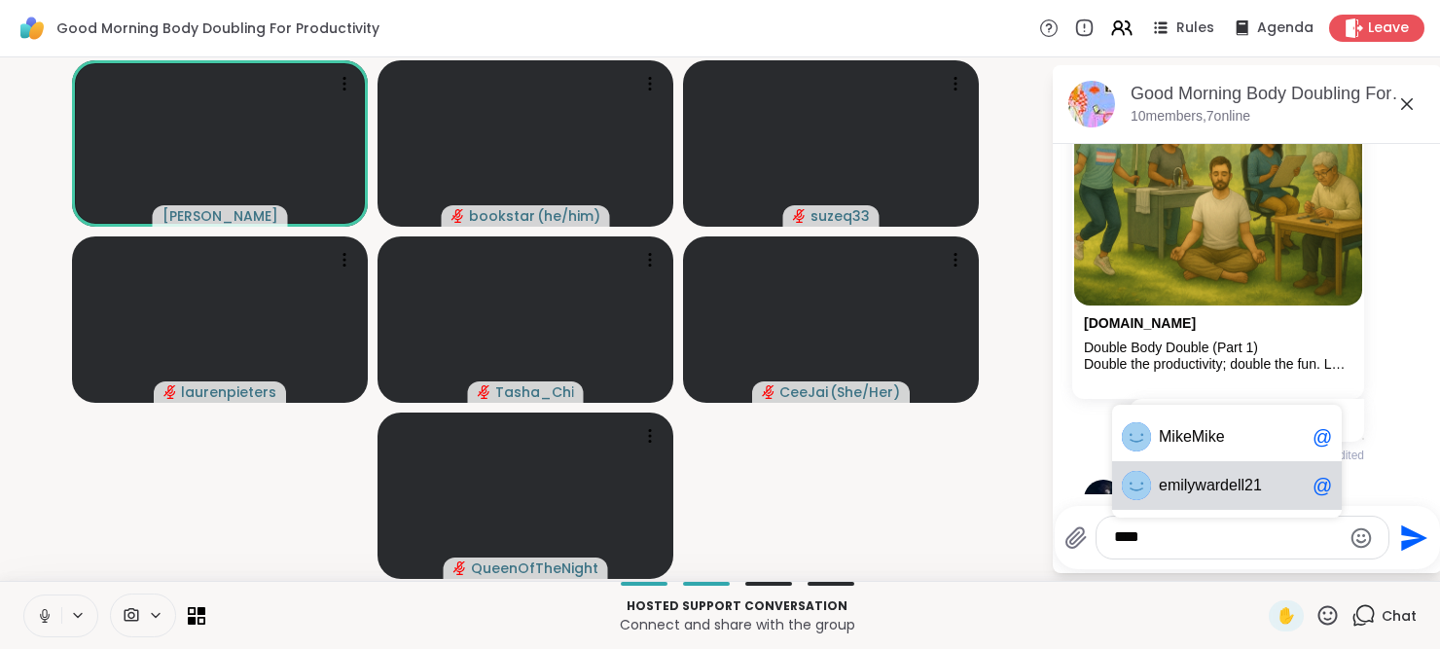
click at [1168, 482] on span "emi" at bounding box center [1171, 485] width 25 height 19
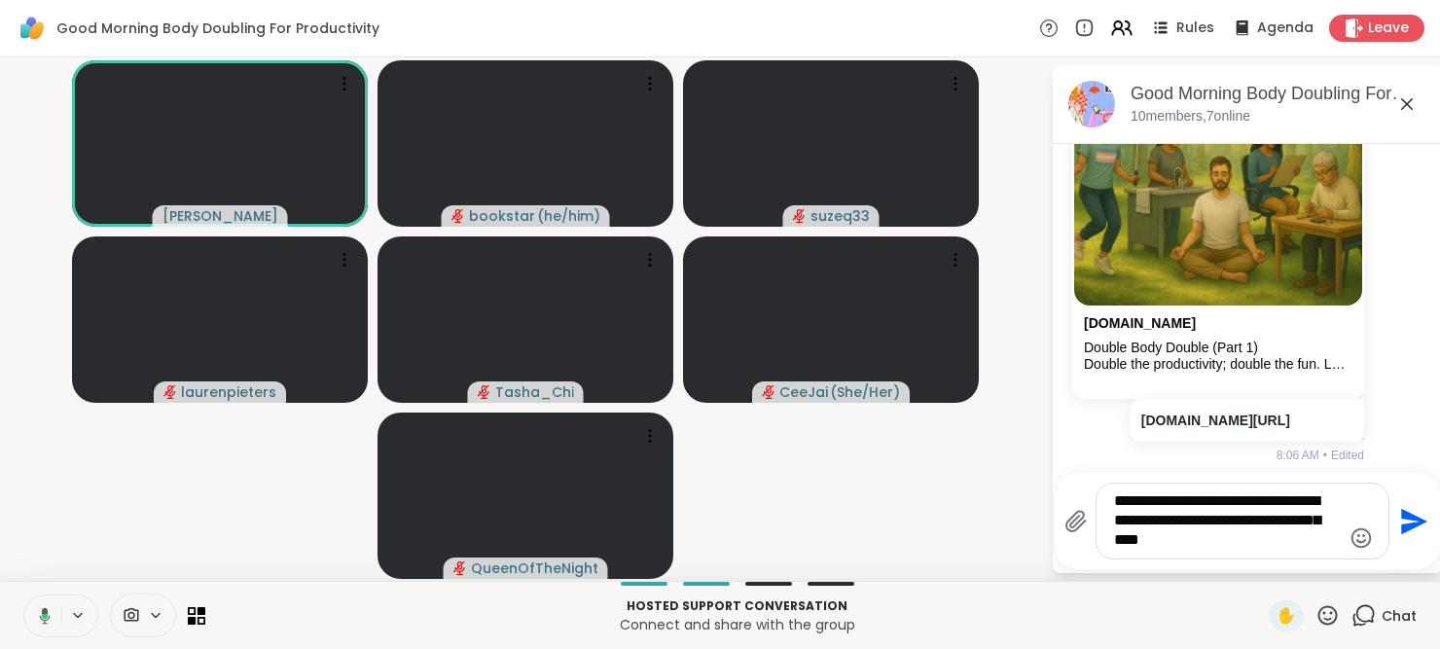
click at [53, 622] on button at bounding box center [41, 615] width 40 height 41
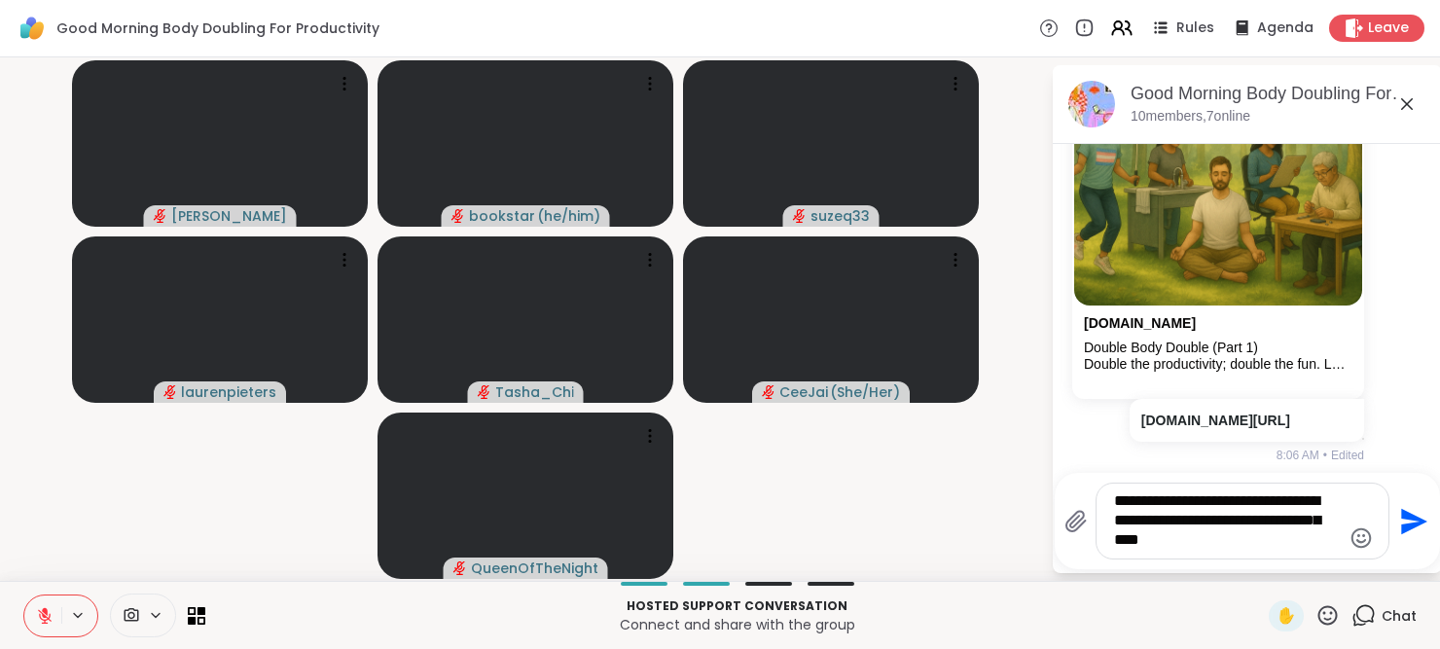
click at [1279, 539] on textarea "**********" at bounding box center [1227, 520] width 227 height 59
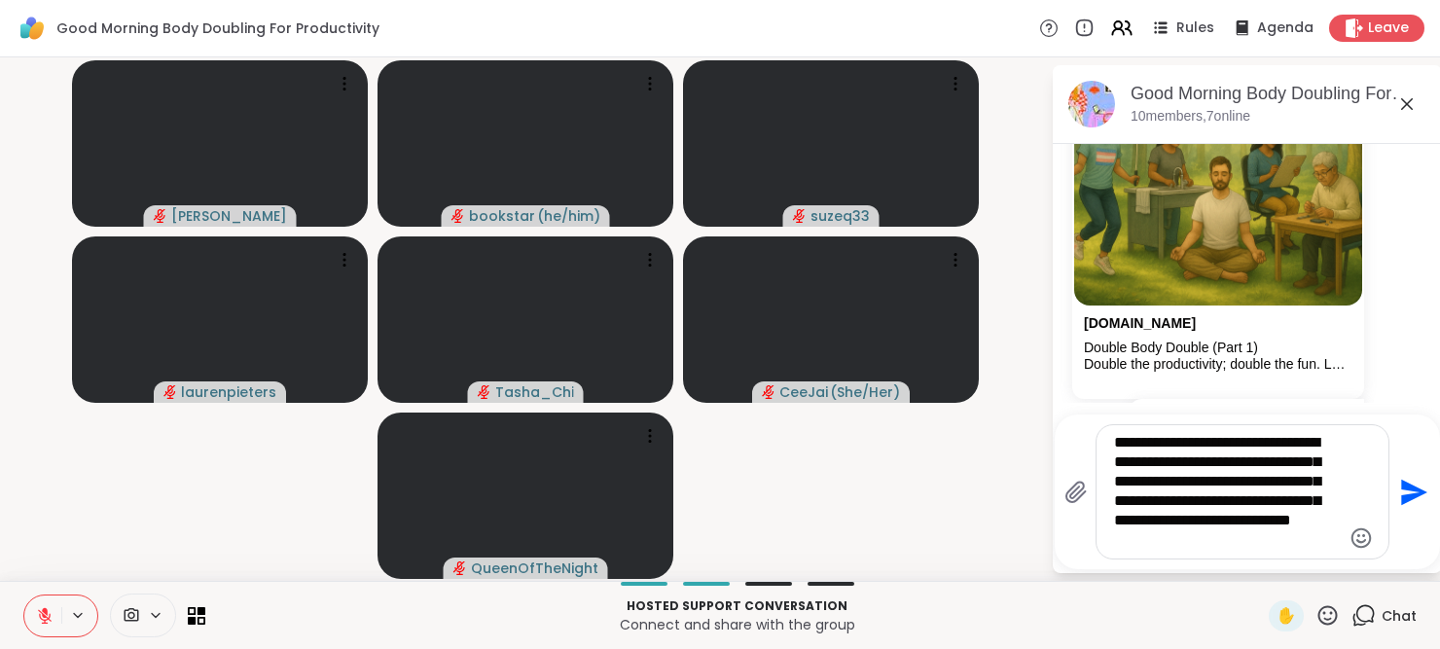
type textarea "**********"
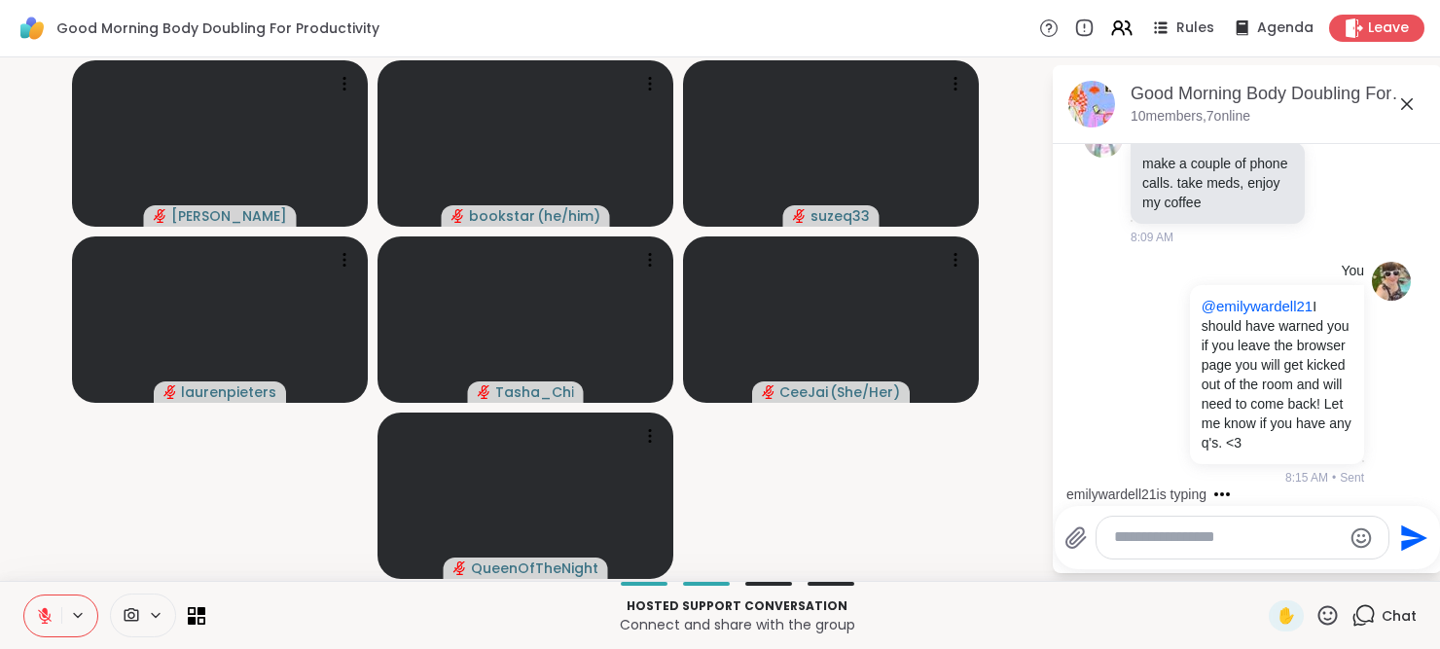
scroll to position [3408, 0]
click at [34, 622] on button at bounding box center [42, 615] width 37 height 41
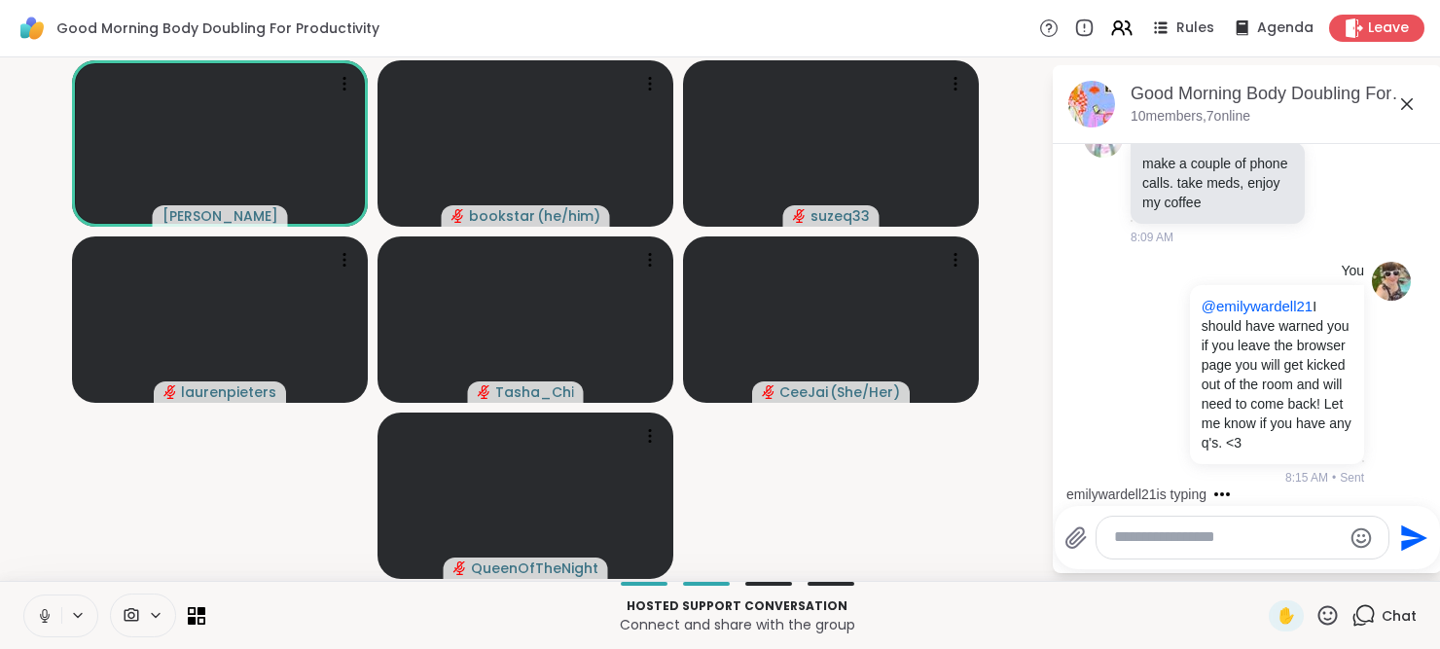
click at [34, 622] on button at bounding box center [42, 615] width 37 height 41
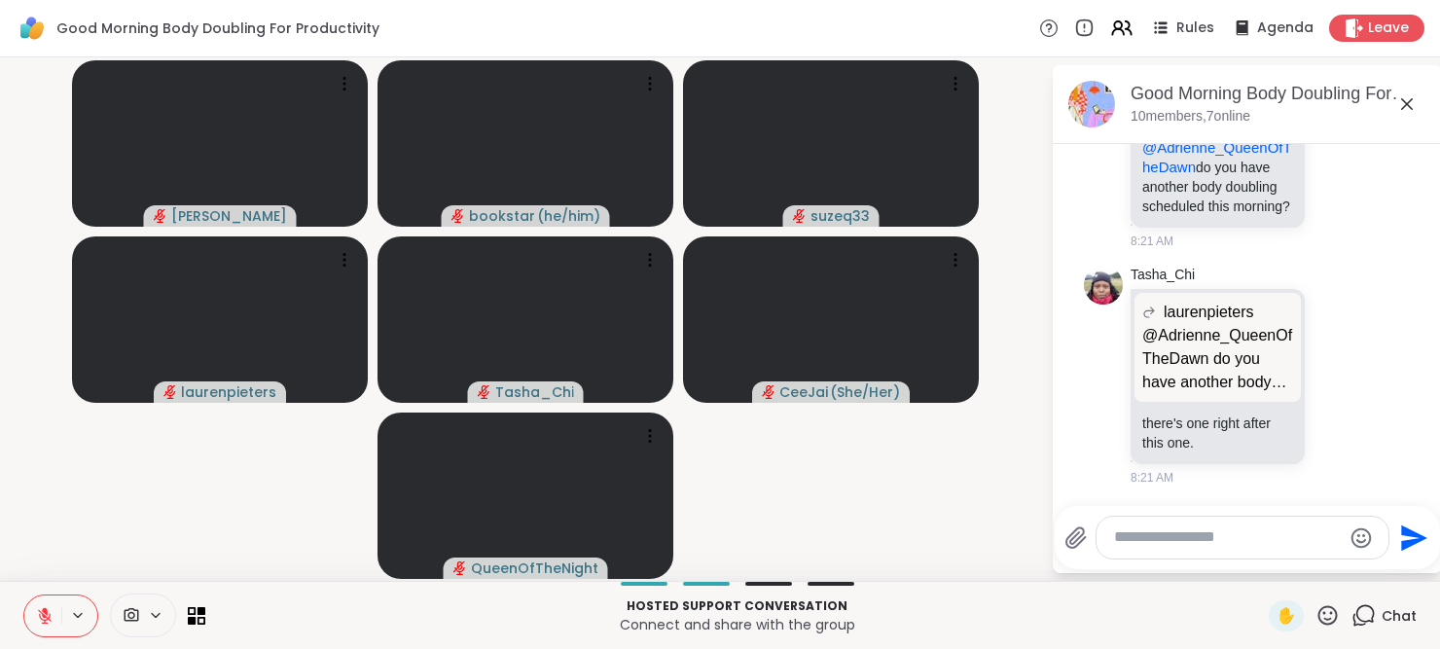
scroll to position [4357, 0]
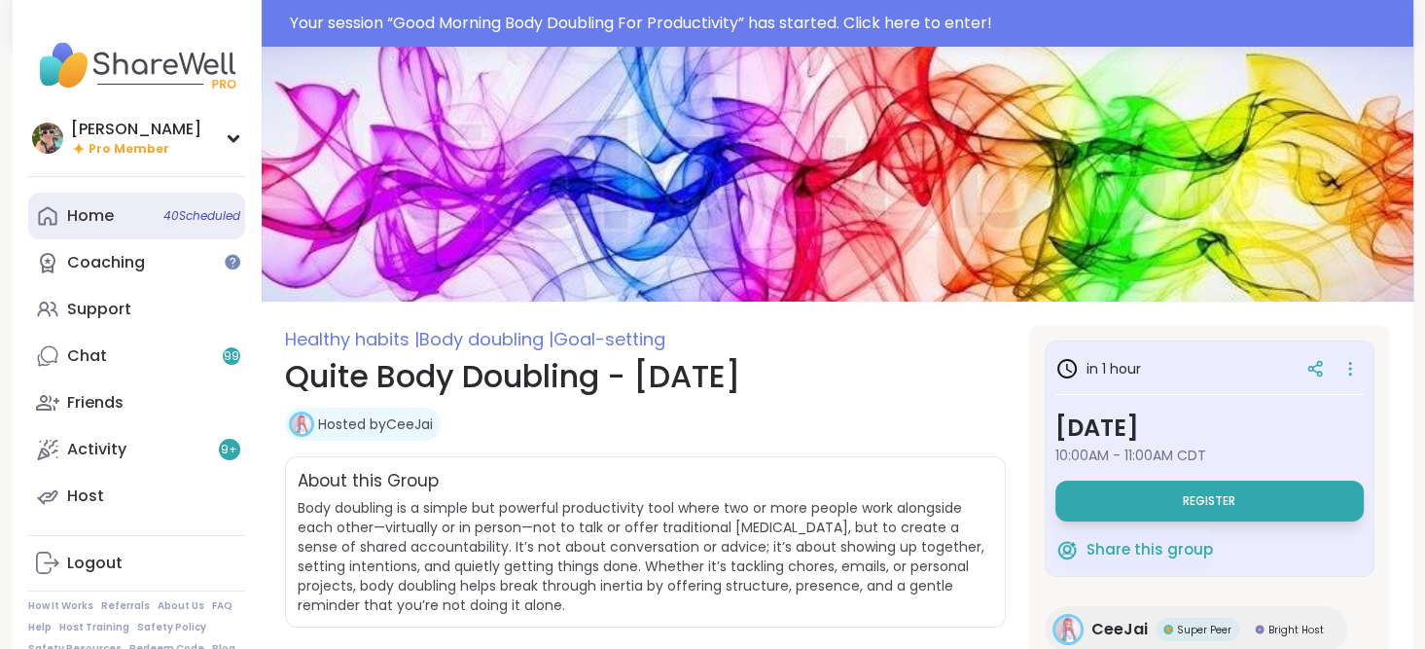
click at [104, 214] on div "Home 40 Scheduled" at bounding box center [90, 215] width 47 height 21
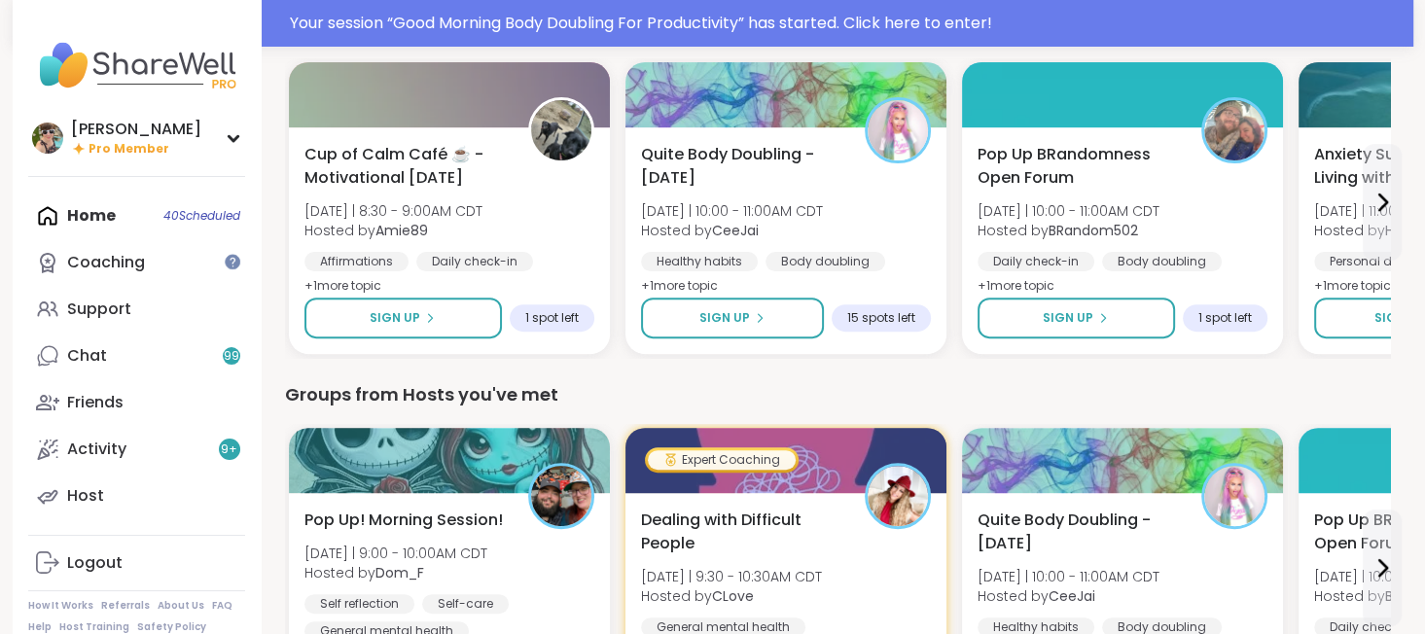
scroll to position [634, 0]
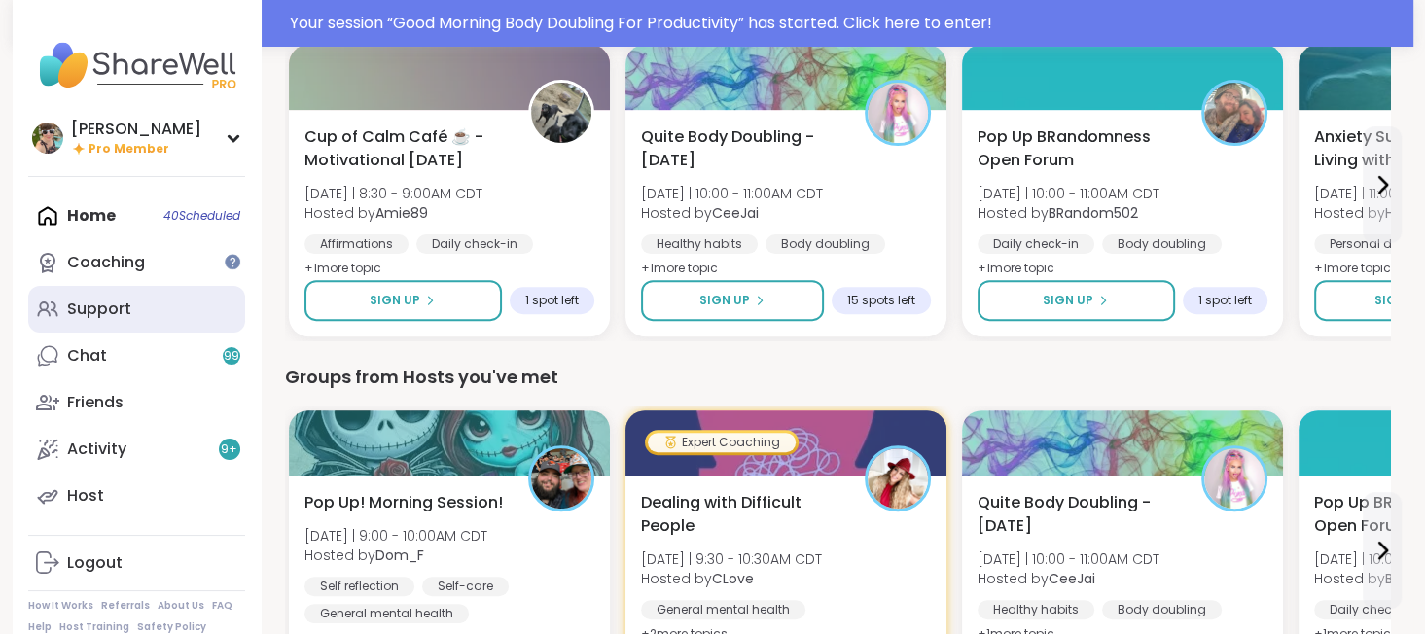
click at [165, 312] on link "Support" at bounding box center [136, 309] width 217 height 47
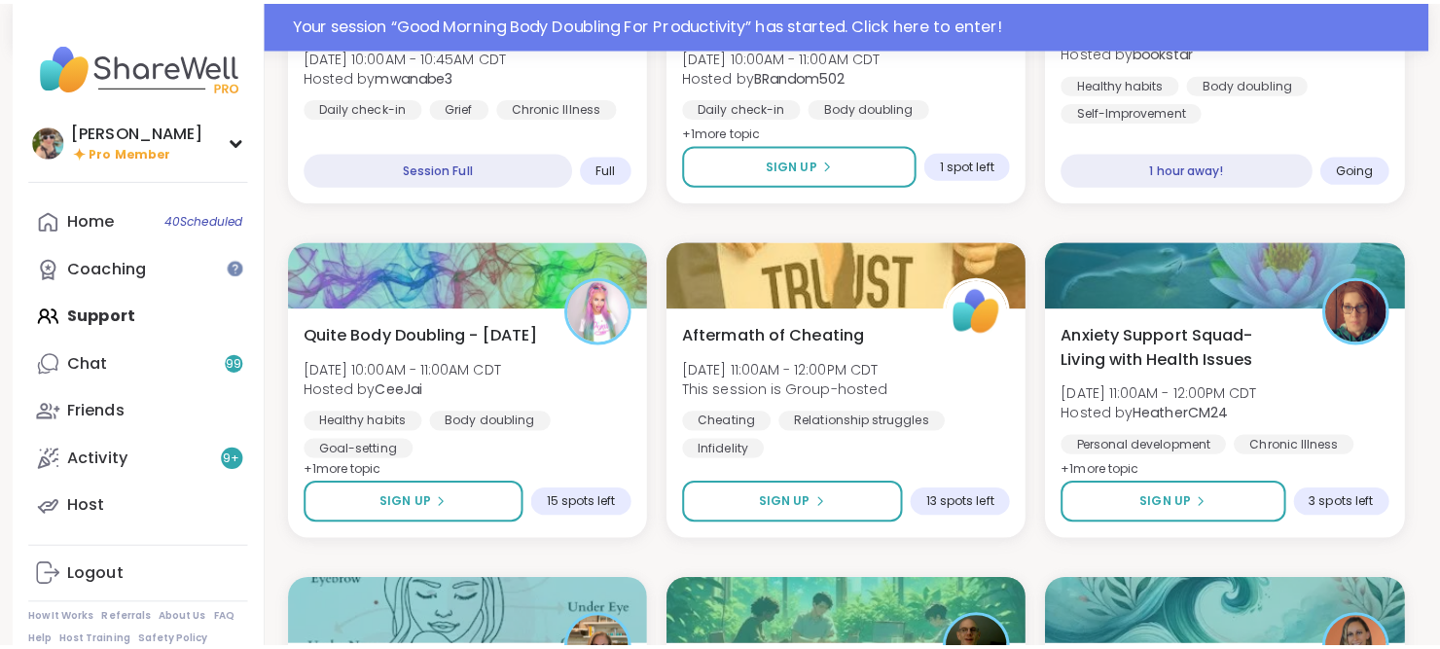
scroll to position [1115, 0]
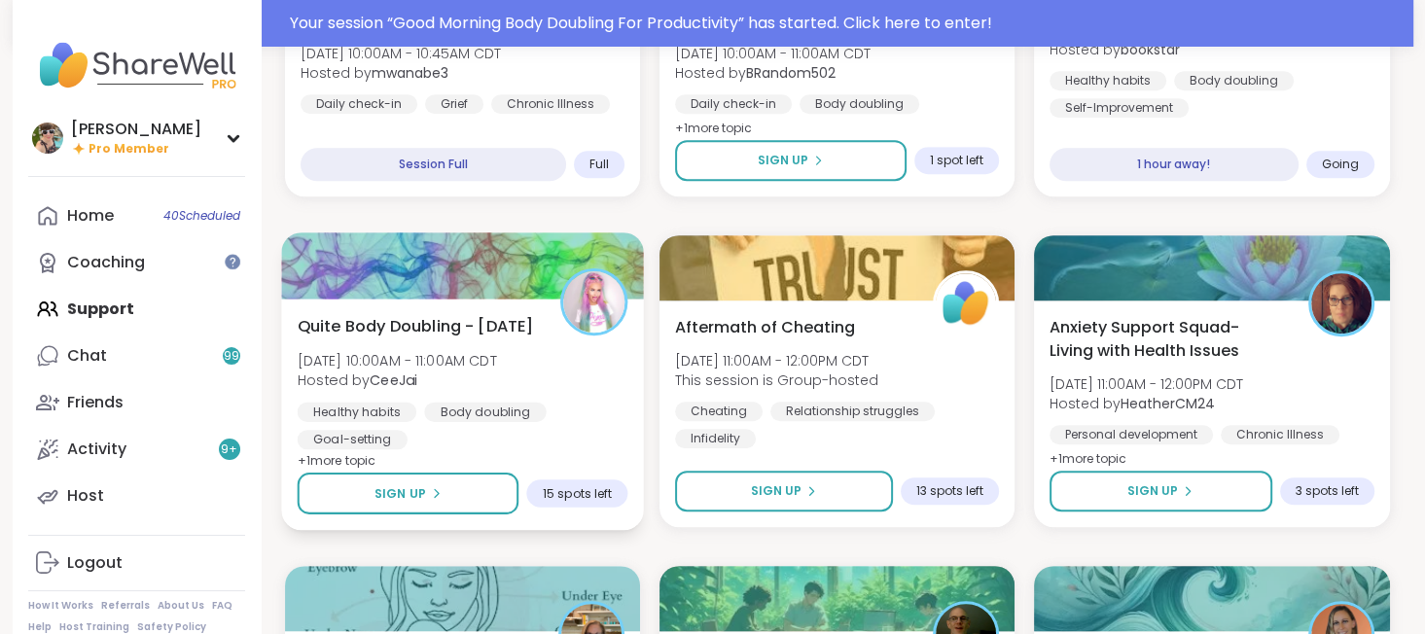
click at [478, 338] on span "Quite Body Doubling - Monday" at bounding box center [415, 325] width 236 height 23
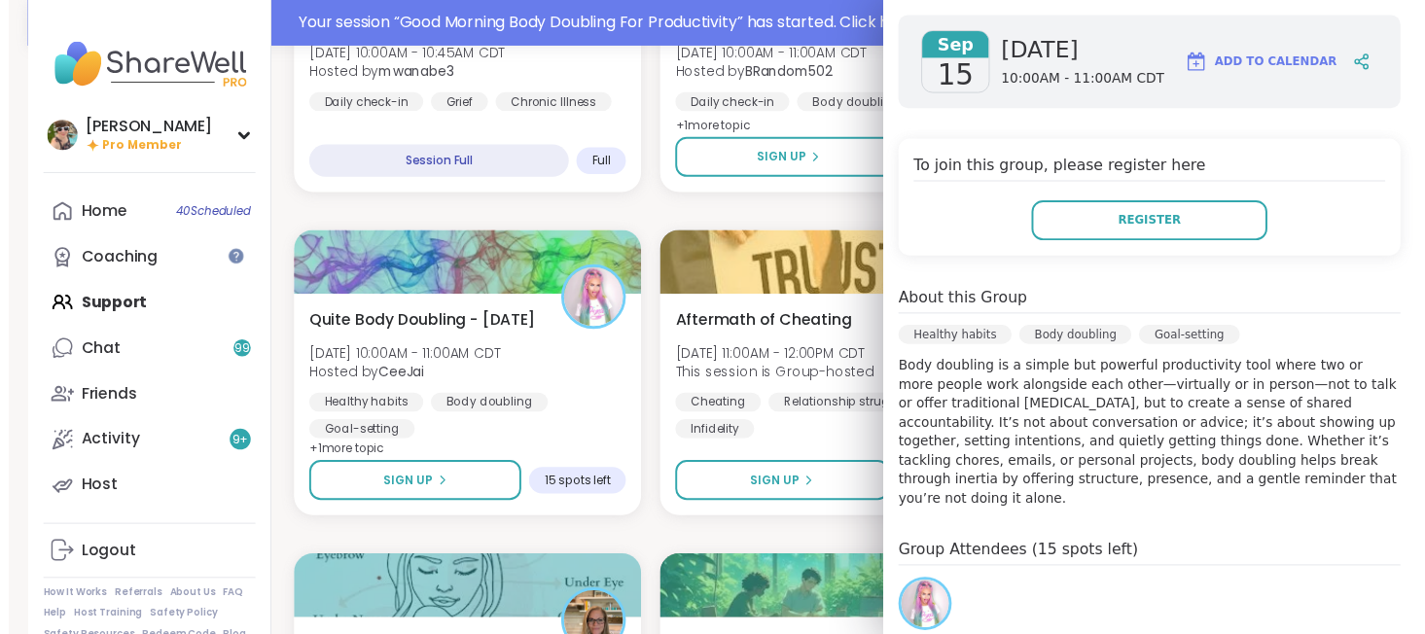
scroll to position [0, 0]
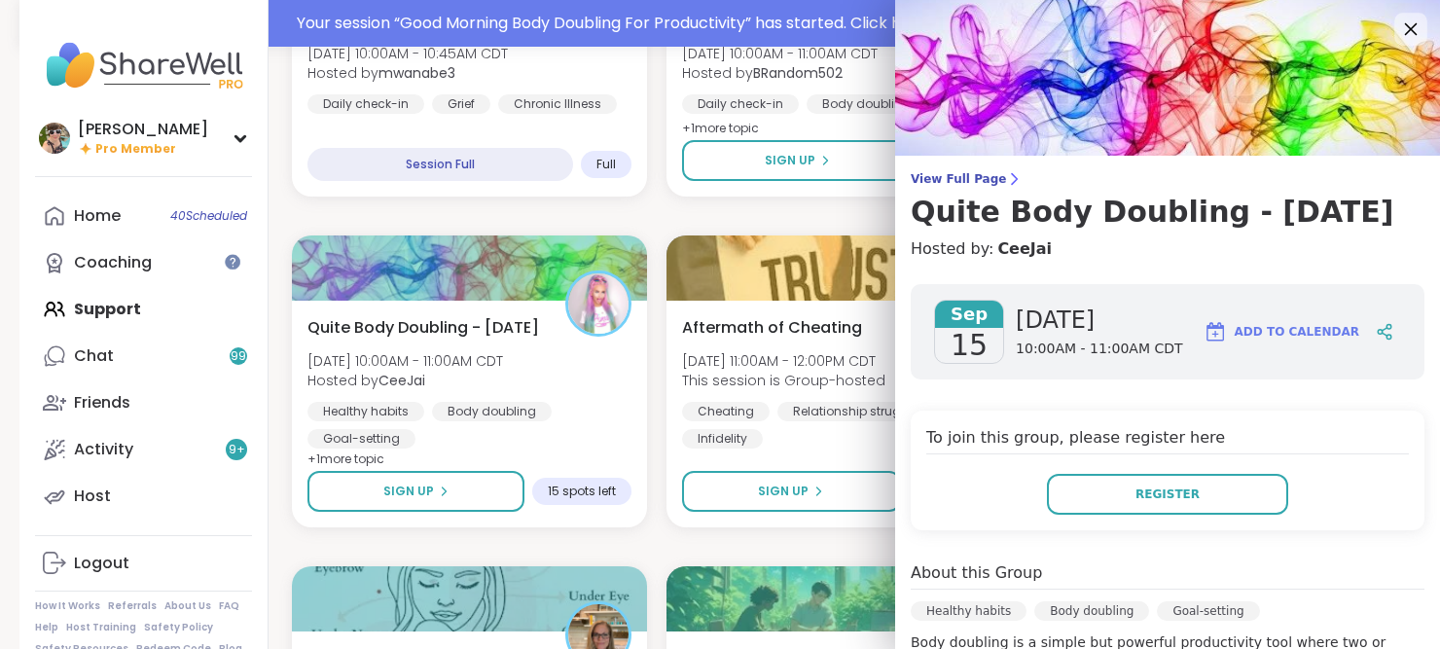
click at [1405, 32] on icon at bounding box center [1411, 29] width 13 height 13
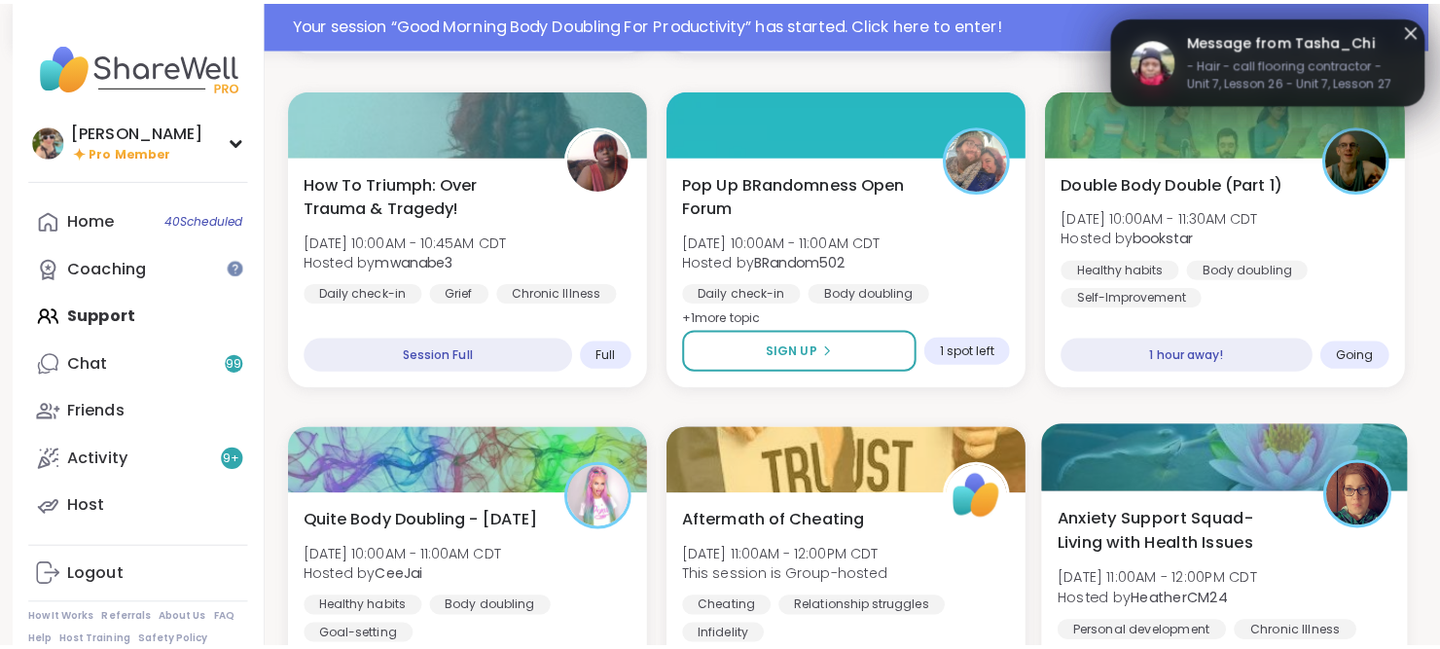
scroll to position [927, 0]
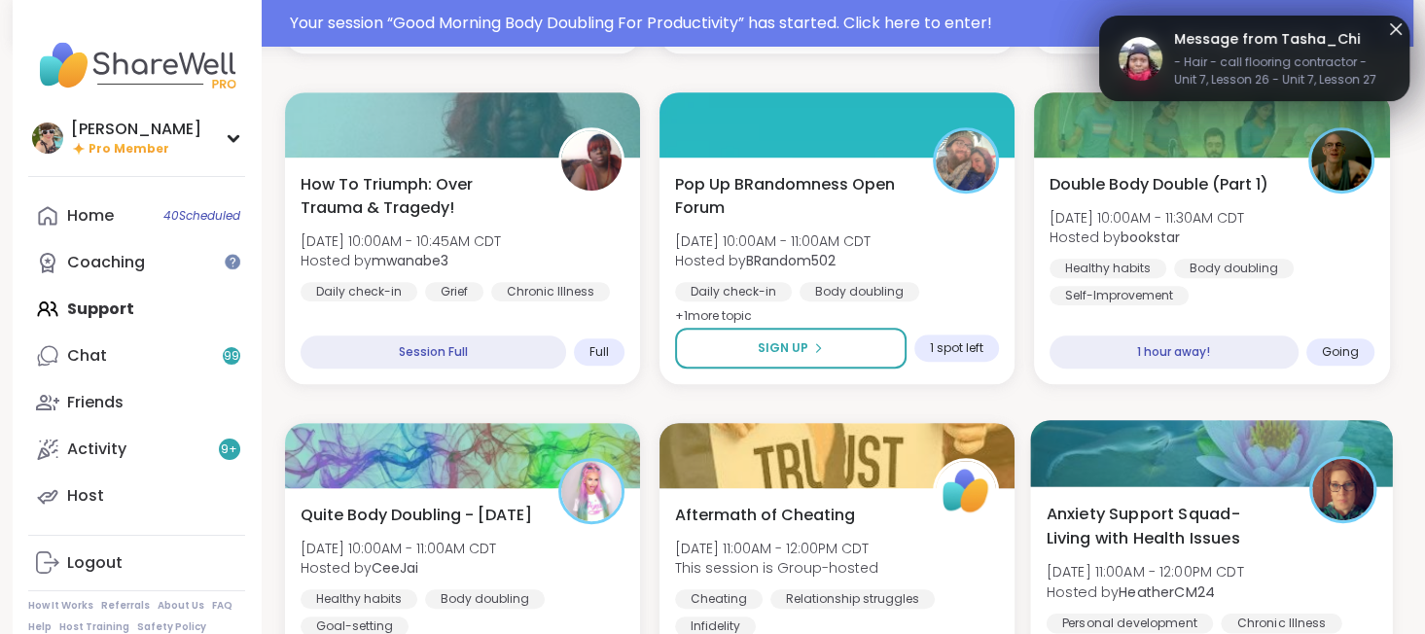
click at [1339, 276] on div "Healthy habits Body doubling Self-Improvement" at bounding box center [1212, 282] width 324 height 47
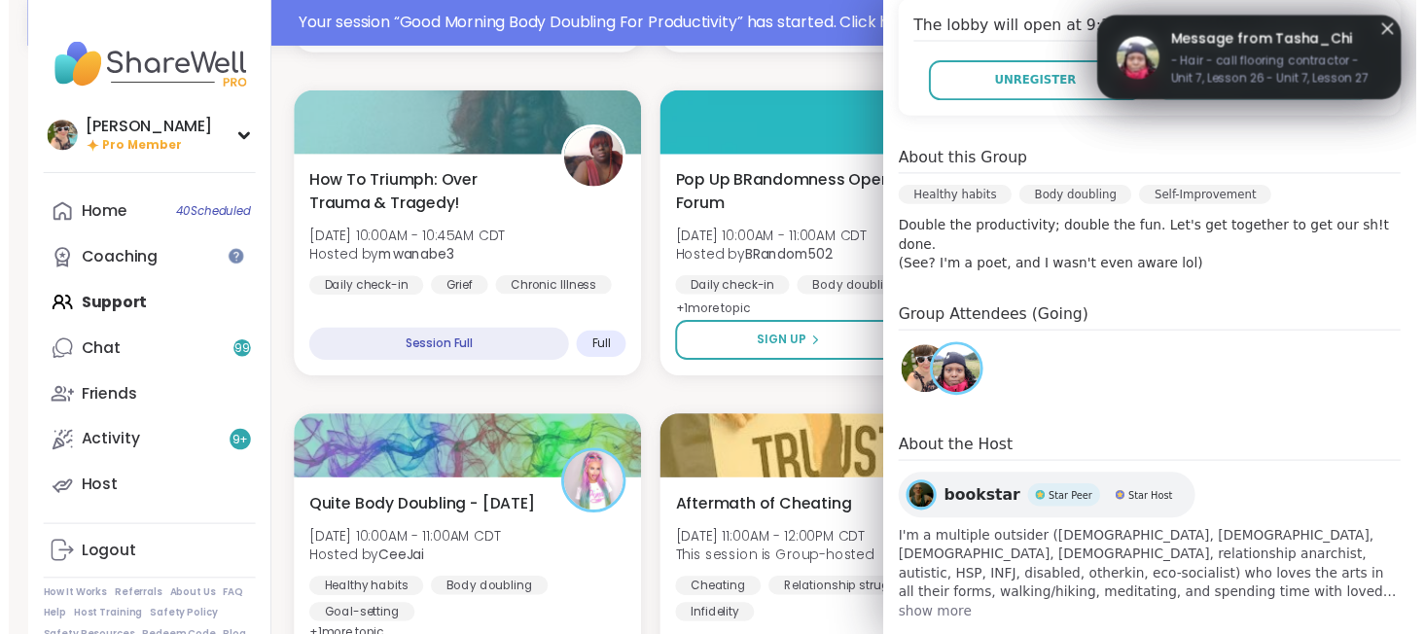
scroll to position [0, 0]
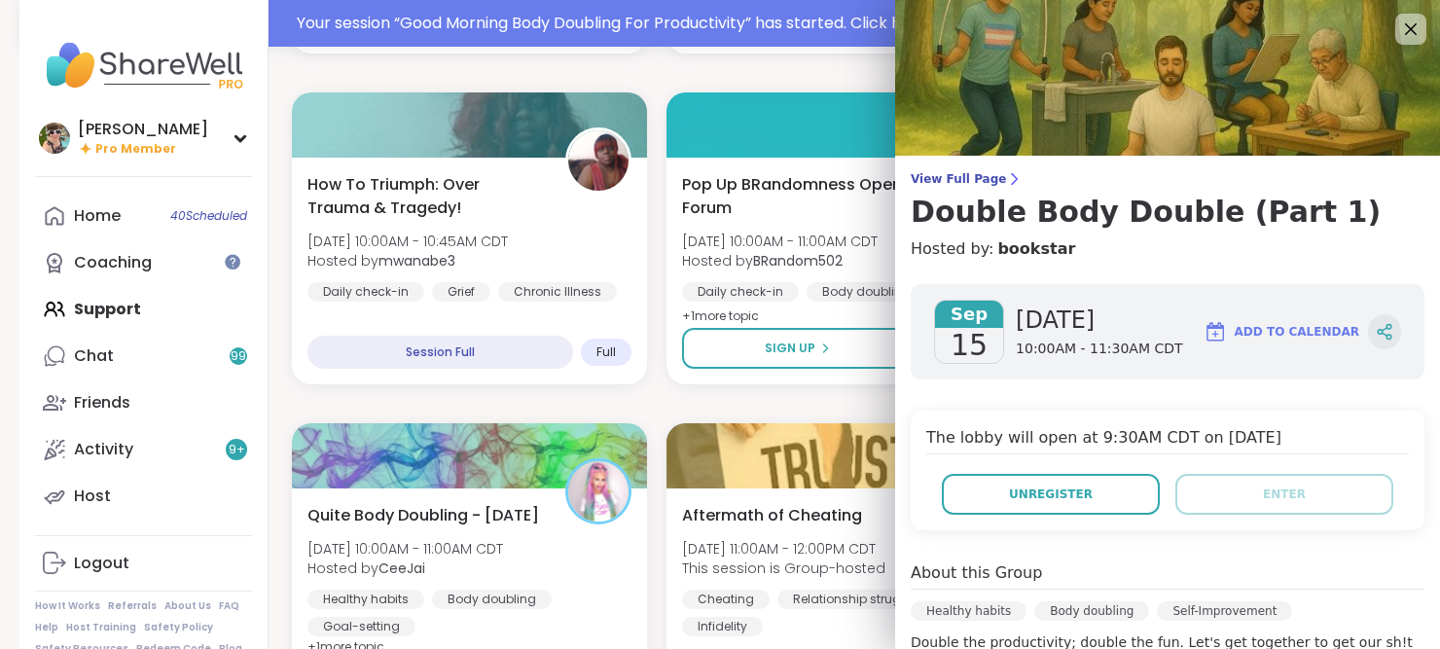
click at [1368, 328] on div at bounding box center [1384, 331] width 33 height 35
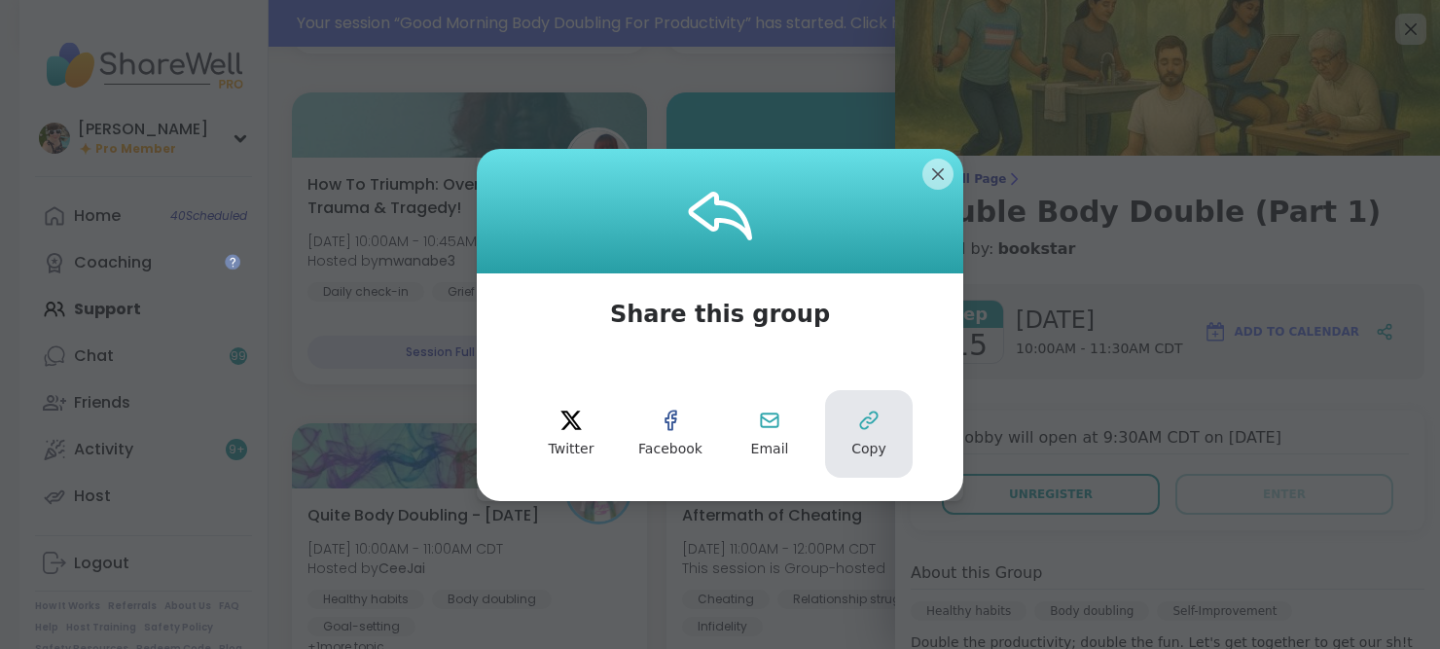
click at [882, 427] on button "Copy" at bounding box center [869, 434] width 88 height 88
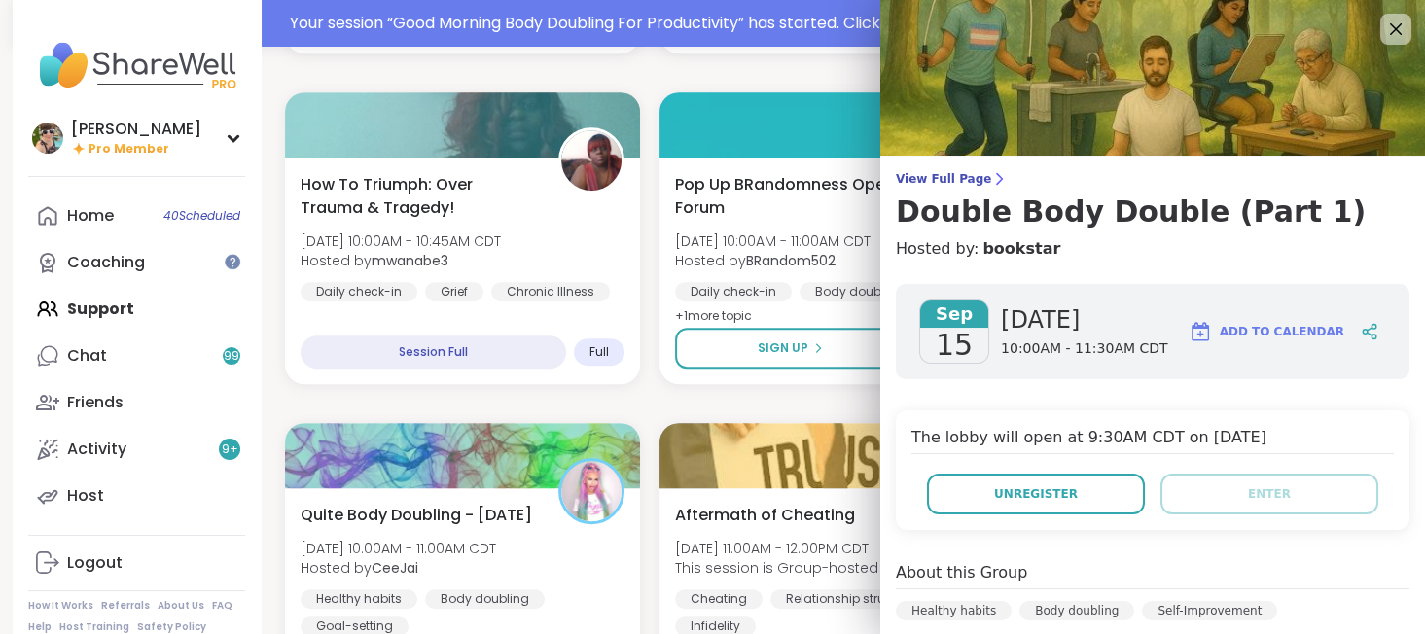
click at [1390, 30] on icon at bounding box center [1396, 29] width 12 height 12
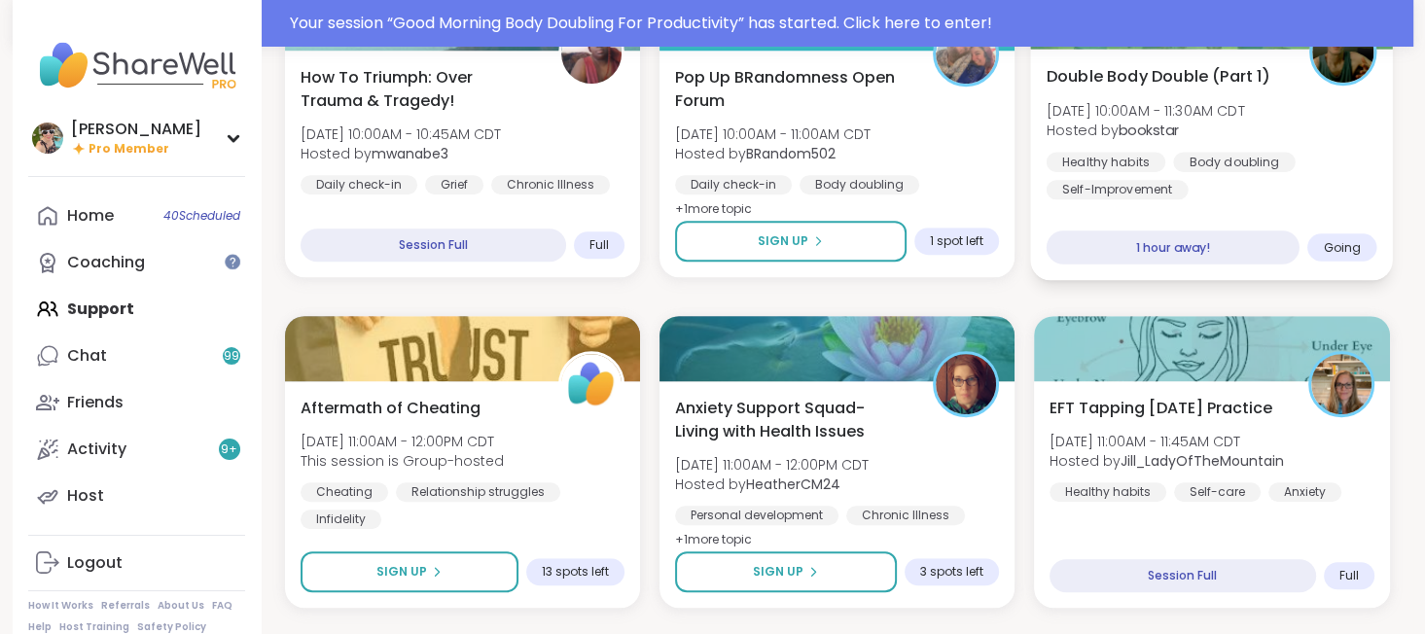
click at [1109, 87] on span "Double Body Double (Part 1)" at bounding box center [1159, 75] width 224 height 23
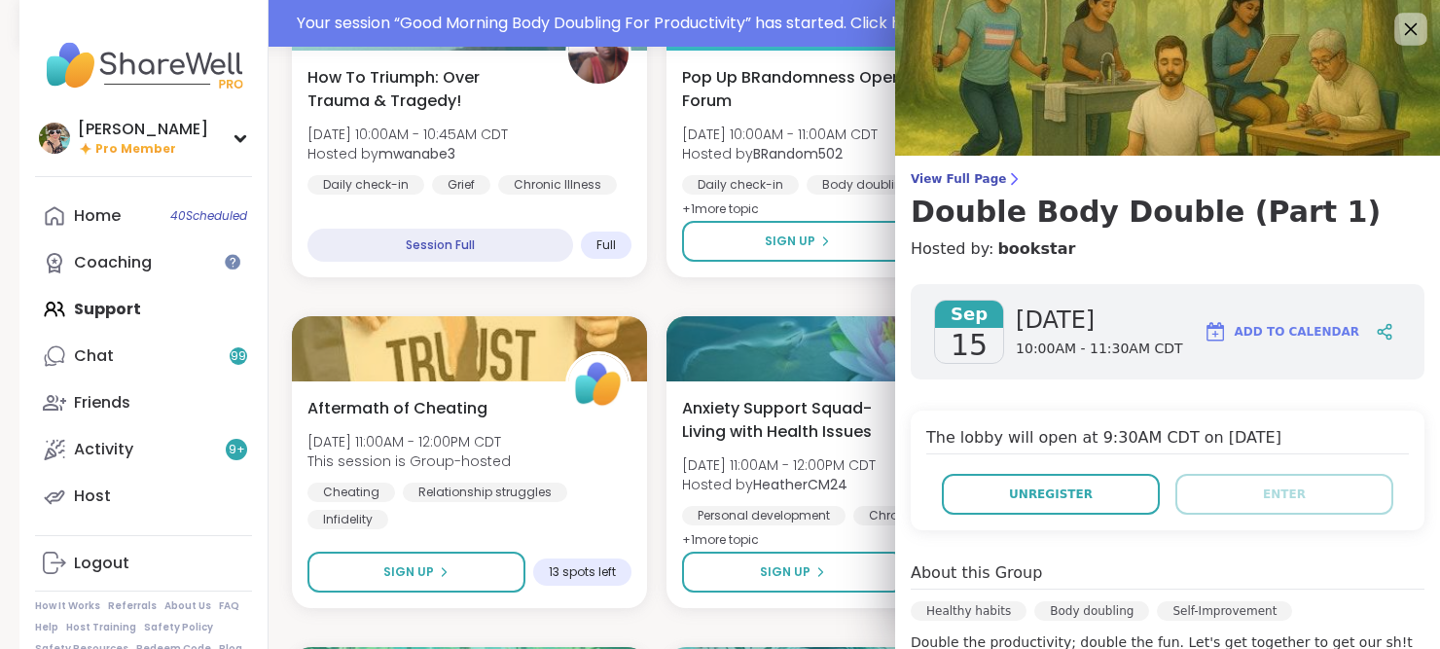
click at [1398, 21] on icon at bounding box center [1410, 29] width 24 height 24
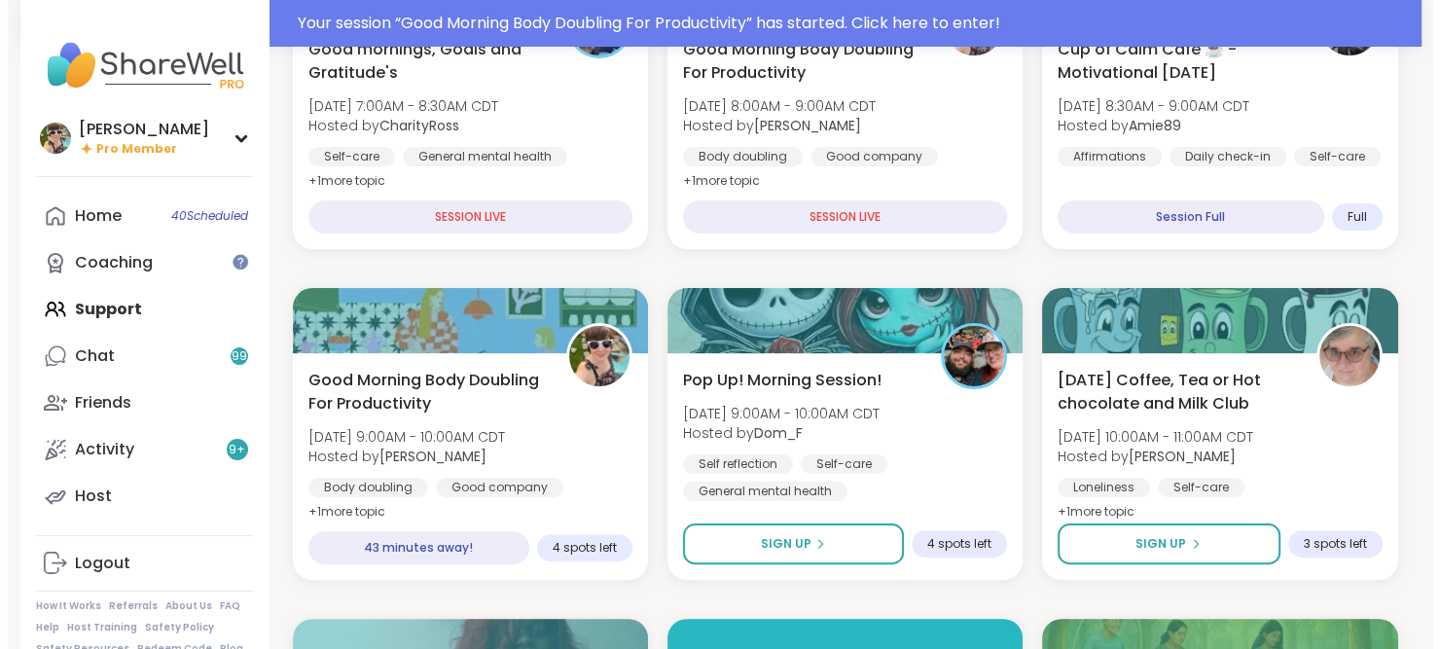
scroll to position [368, 0]
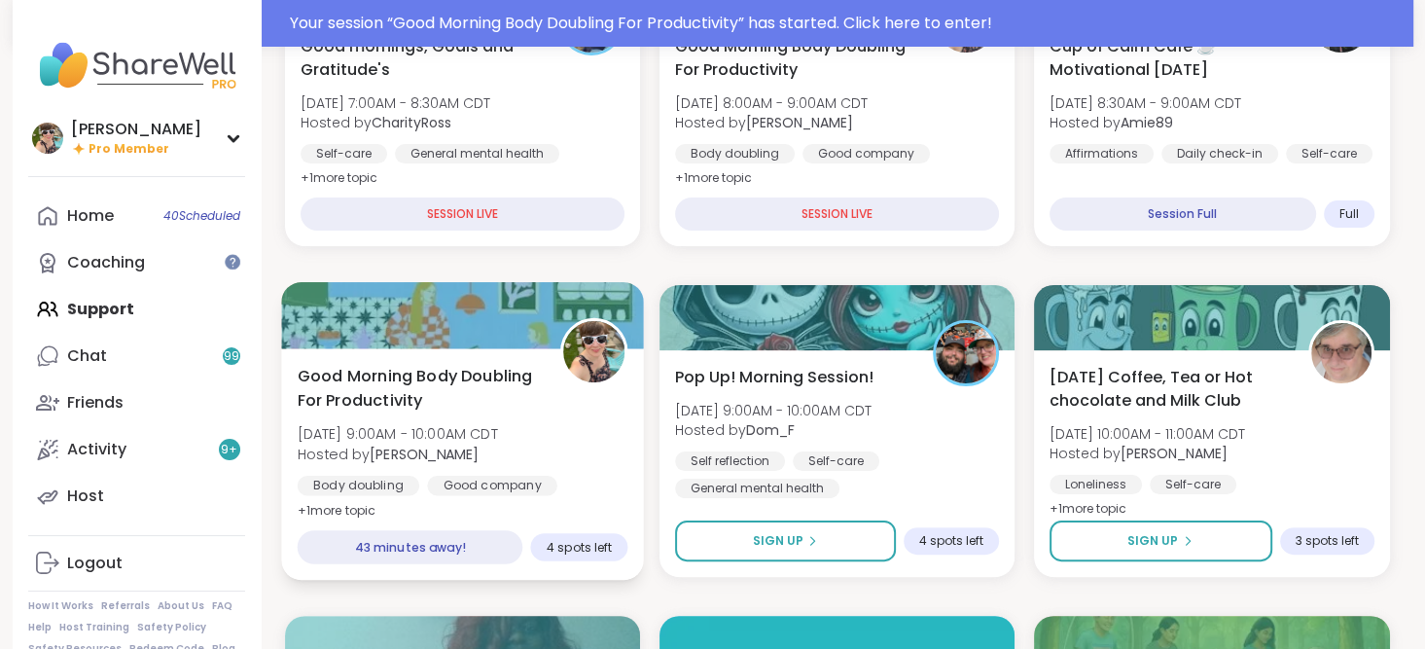
click at [442, 364] on span "Good Morning Body Doubling For Productivity" at bounding box center [417, 388] width 241 height 48
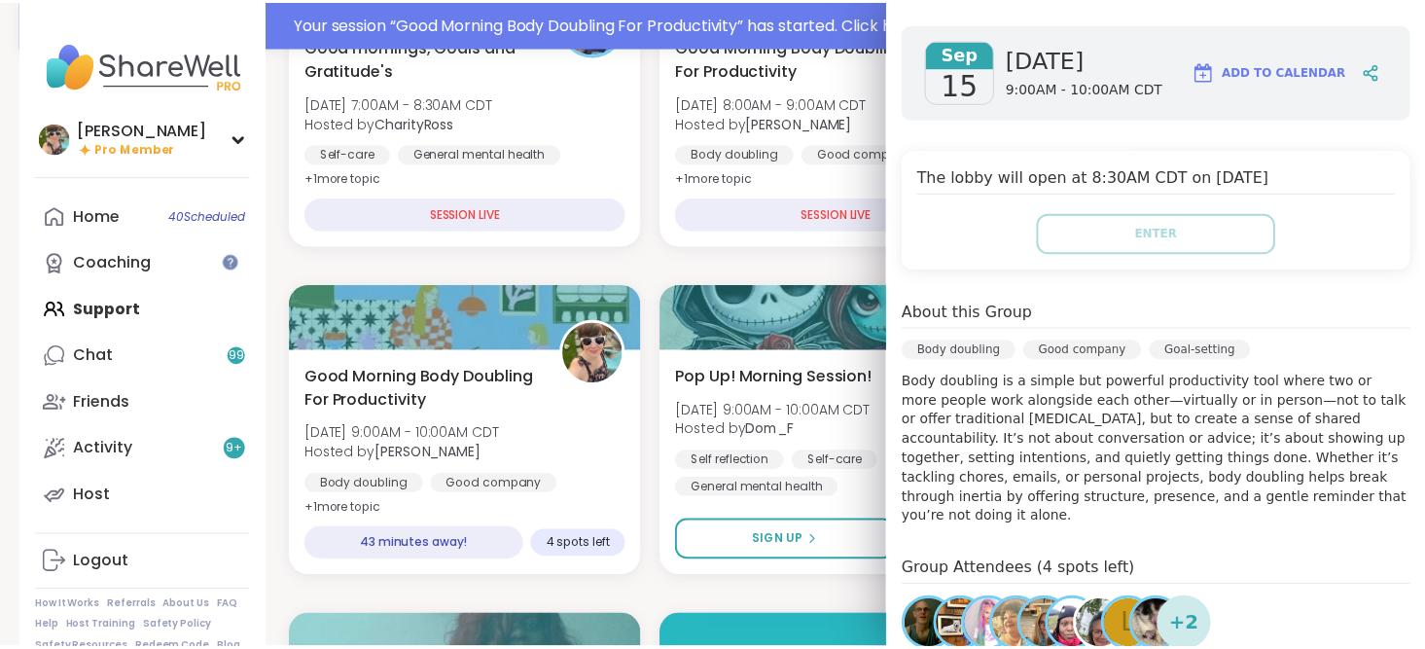
scroll to position [0, 0]
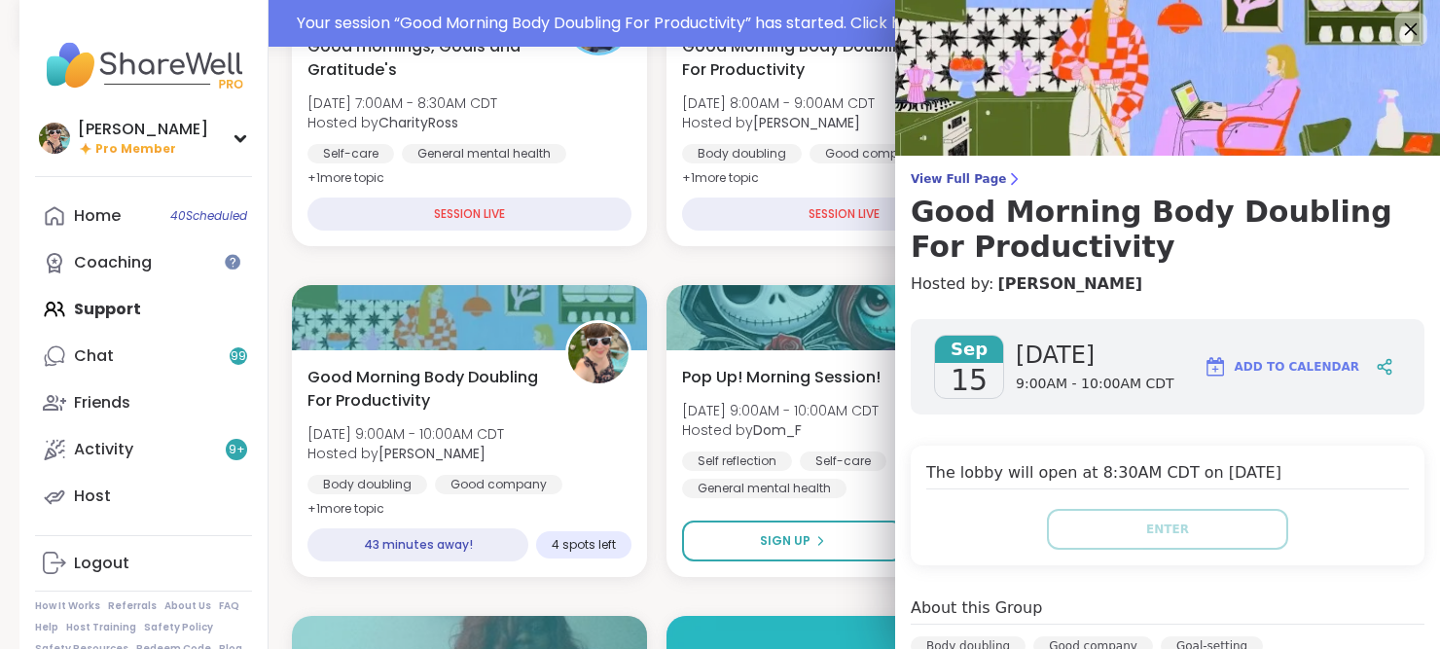
click at [1398, 22] on icon at bounding box center [1410, 29] width 24 height 24
